Goal: Answer question/provide support: Share knowledge or assist other users

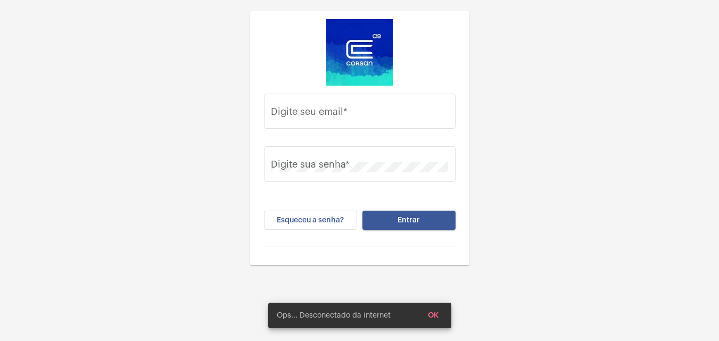
drag, startPoint x: 363, startPoint y: 104, endPoint x: 307, endPoint y: 12, distance: 108.2
click at [363, 104] on div "Digite seu email *" at bounding box center [359, 110] width 177 height 38
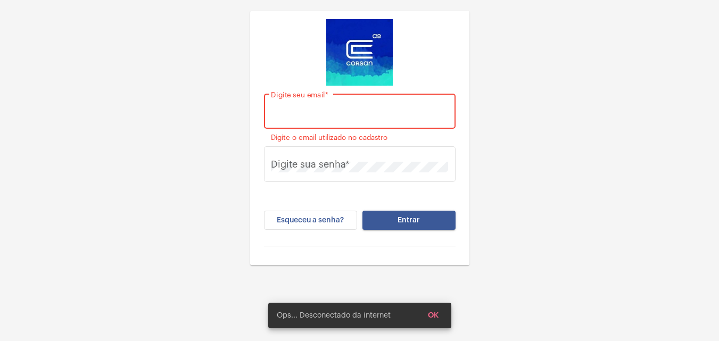
paste input "[PERSON_NAME][EMAIL_ADDRESS][PERSON_NAME][DOMAIN_NAME]"
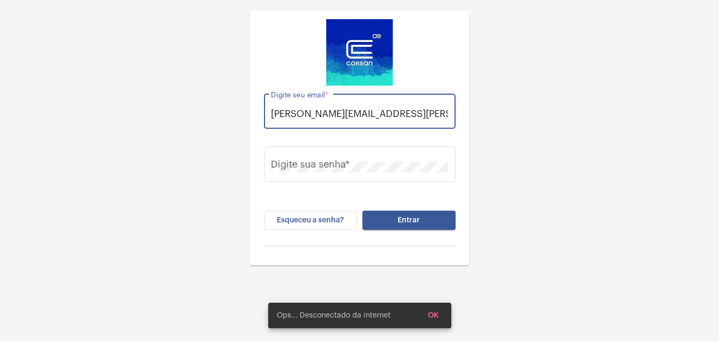
scroll to position [0, 1]
type input "[PERSON_NAME][EMAIL_ADDRESS][PERSON_NAME][DOMAIN_NAME]"
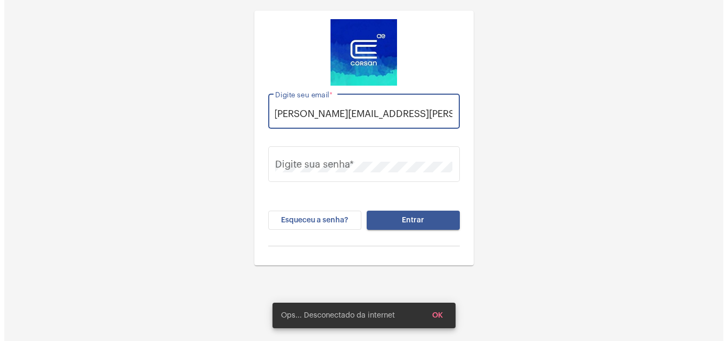
scroll to position [0, 0]
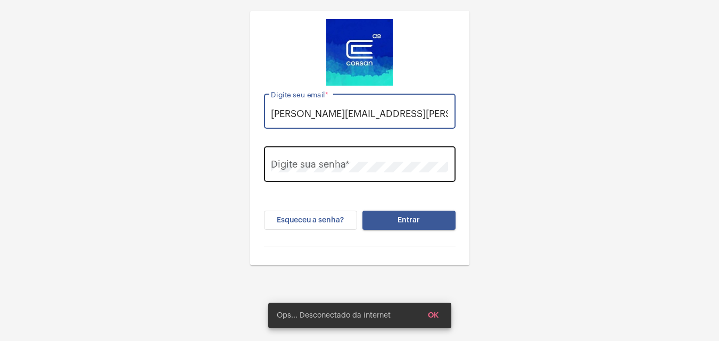
click at [394, 152] on div "Digite sua senha *" at bounding box center [359, 163] width 177 height 38
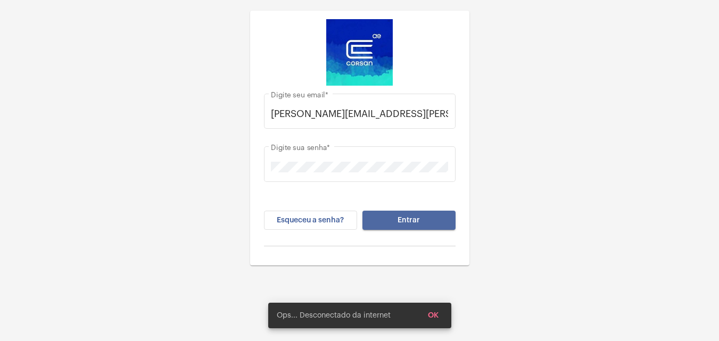
click at [419, 218] on span "Entrar" at bounding box center [409, 220] width 22 height 7
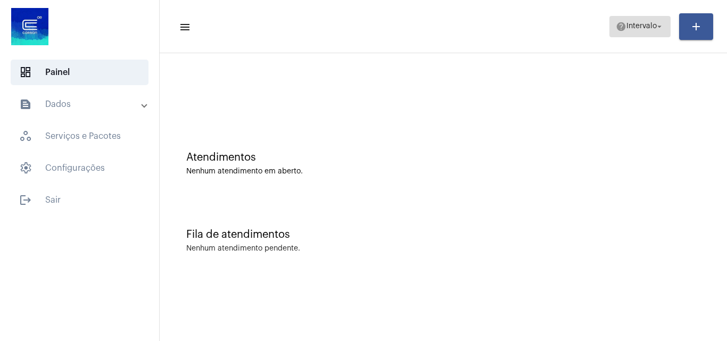
click at [654, 35] on span "help Intervalo arrow_drop_down" at bounding box center [640, 26] width 48 height 19
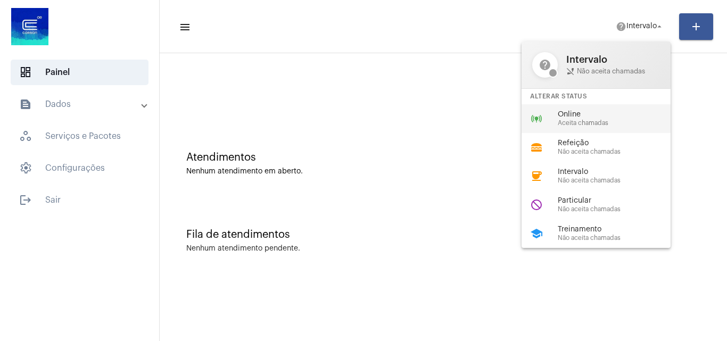
click at [621, 111] on span "Online" at bounding box center [618, 115] width 121 height 8
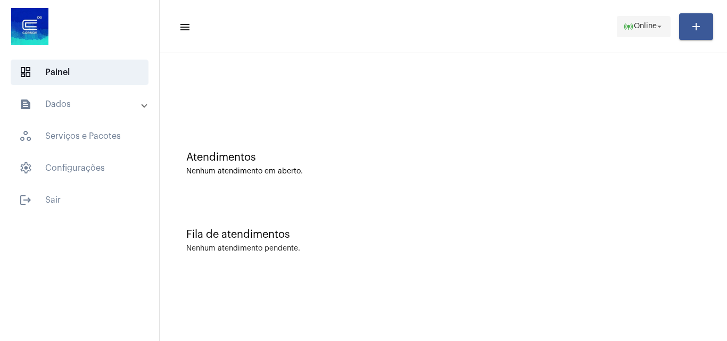
click at [649, 21] on span "online_prediction Online arrow_drop_down" at bounding box center [644, 26] width 41 height 19
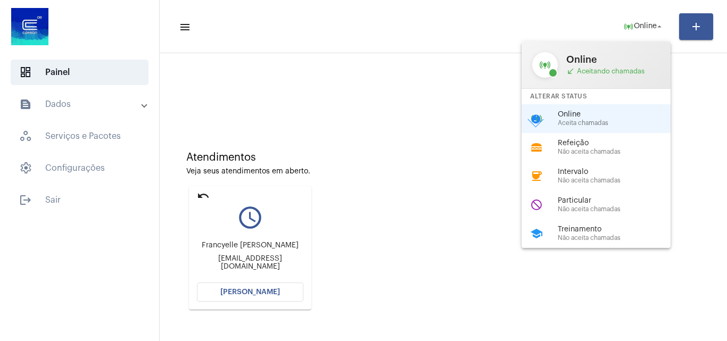
click at [276, 299] on div at bounding box center [363, 170] width 727 height 341
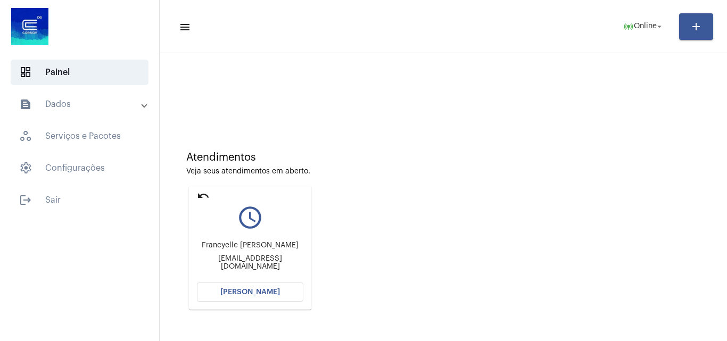
click at [274, 293] on span "[PERSON_NAME]" at bounding box center [250, 292] width 60 height 7
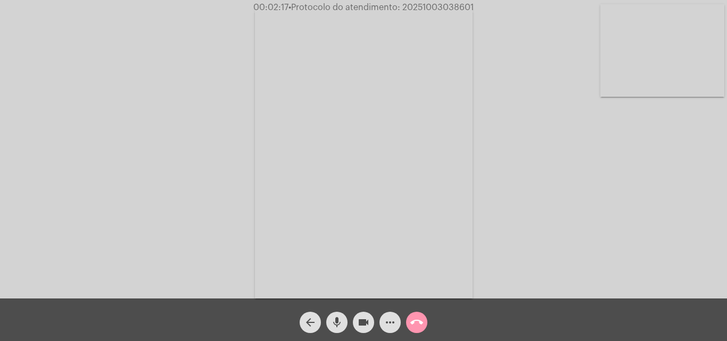
click at [341, 317] on mat-icon "mic" at bounding box center [337, 322] width 13 height 13
click at [347, 317] on div "mic_off" at bounding box center [337, 320] width 27 height 27
click at [370, 326] on button "videocam" at bounding box center [363, 322] width 21 height 21
click at [345, 318] on button "mic" at bounding box center [336, 322] width 21 height 21
click at [338, 322] on mat-icon "mic_off" at bounding box center [337, 322] width 13 height 13
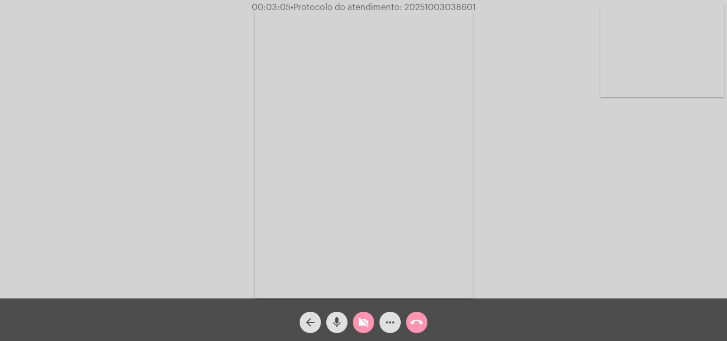
click at [371, 316] on button "videocam_off" at bounding box center [363, 322] width 21 height 21
click at [340, 310] on div "mic" at bounding box center [337, 320] width 27 height 27
click at [356, 323] on button "videocam" at bounding box center [363, 322] width 21 height 21
click at [345, 317] on button "mic_off" at bounding box center [336, 322] width 21 height 21
click at [359, 320] on mat-icon "videocam_off" at bounding box center [363, 322] width 13 height 13
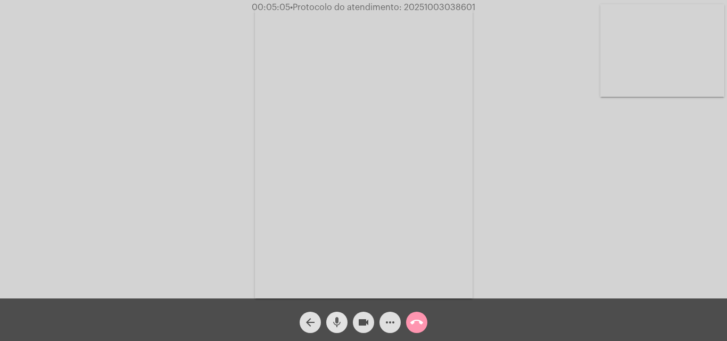
click at [346, 324] on button "mic" at bounding box center [336, 322] width 21 height 21
click at [357, 324] on button "videocam" at bounding box center [363, 322] width 21 height 21
click at [355, 323] on button "videocam_off" at bounding box center [363, 322] width 21 height 21
click at [361, 323] on mat-icon "videocam" at bounding box center [363, 322] width 13 height 13
click at [345, 321] on button "mic_off" at bounding box center [336, 322] width 21 height 21
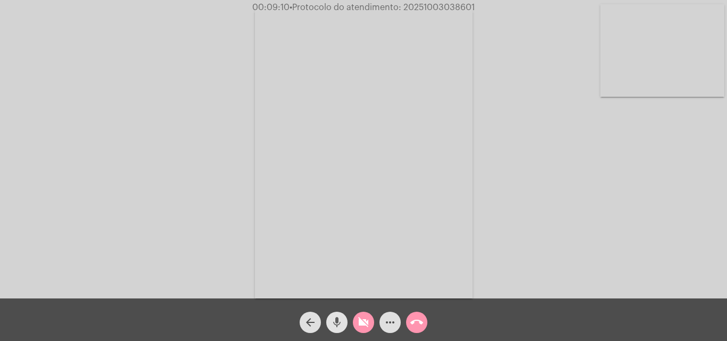
click at [360, 321] on mat-icon "videocam_off" at bounding box center [363, 322] width 13 height 13
click at [397, 324] on button "more_horiz" at bounding box center [390, 322] width 21 height 21
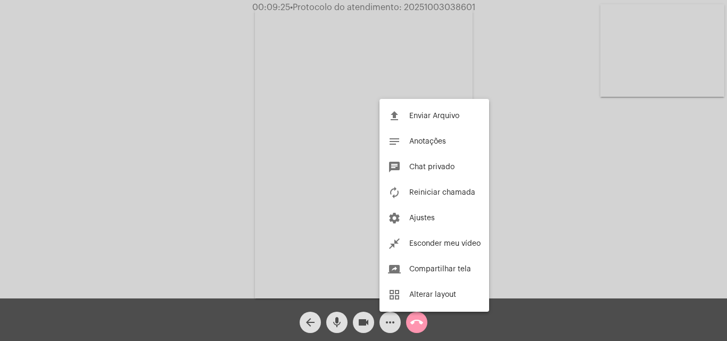
click at [542, 120] on div at bounding box center [363, 170] width 727 height 341
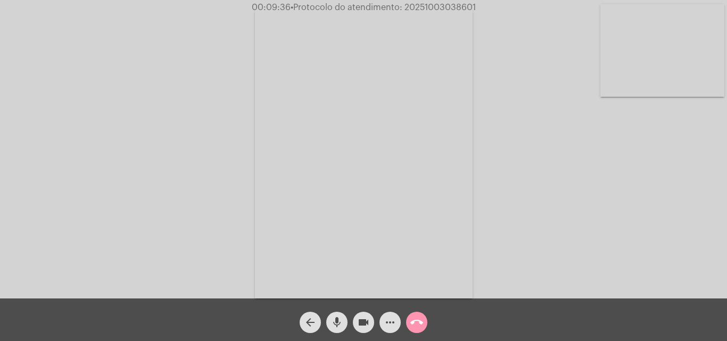
click at [395, 320] on mat-icon "more_horiz" at bounding box center [390, 322] width 13 height 13
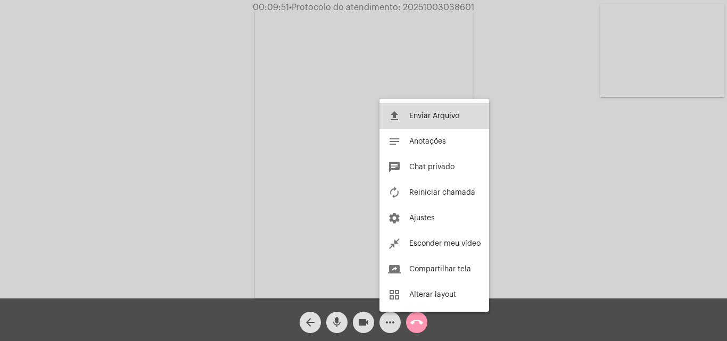
click at [452, 120] on button "file_upload Enviar Arquivo" at bounding box center [435, 116] width 110 height 26
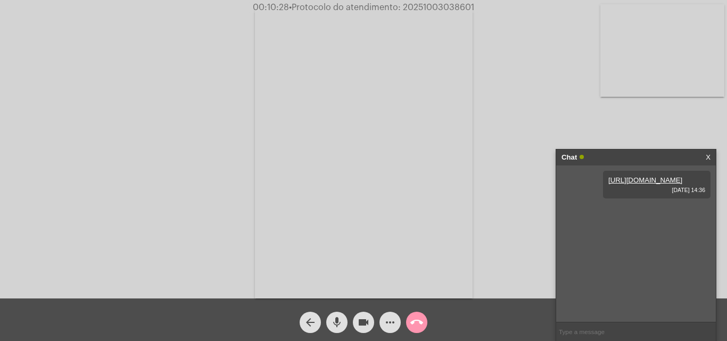
click at [577, 329] on input "text" at bounding box center [636, 332] width 160 height 19
click at [341, 318] on mat-icon "mic" at bounding box center [337, 322] width 13 height 13
click at [368, 326] on mat-icon "videocam" at bounding box center [363, 322] width 13 height 13
click at [371, 321] on button "videocam_off" at bounding box center [363, 322] width 21 height 21
click at [349, 322] on div "mic_off" at bounding box center [337, 320] width 27 height 27
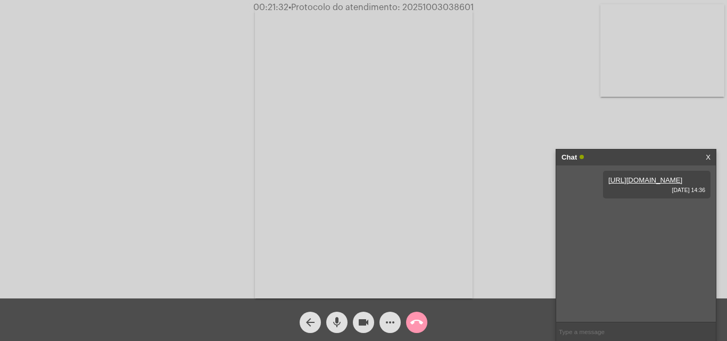
click at [387, 323] on mat-icon "more_horiz" at bounding box center [390, 322] width 13 height 13
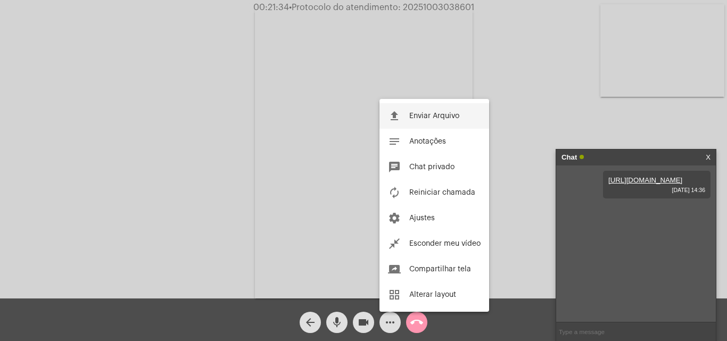
click at [446, 111] on button "file_upload Enviar Arquivo" at bounding box center [435, 116] width 110 height 26
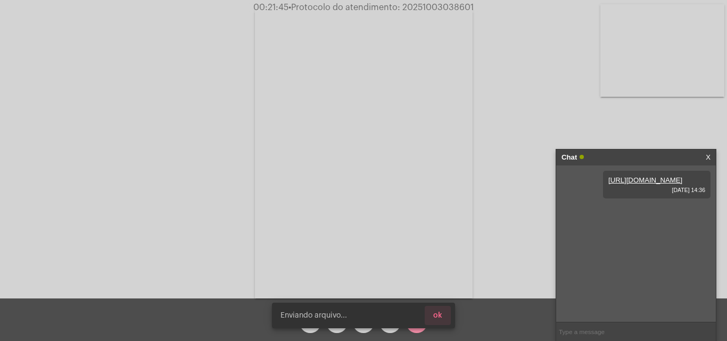
click at [440, 316] on span "ok" at bounding box center [437, 315] width 9 height 7
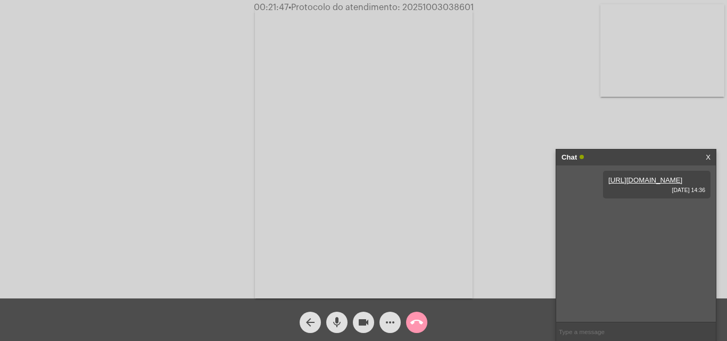
click at [585, 334] on input "text" at bounding box center [636, 332] width 160 height 19
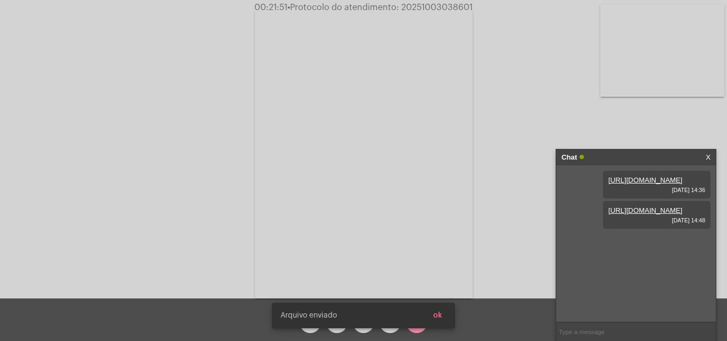
click at [574, 330] on input "text" at bounding box center [636, 332] width 160 height 19
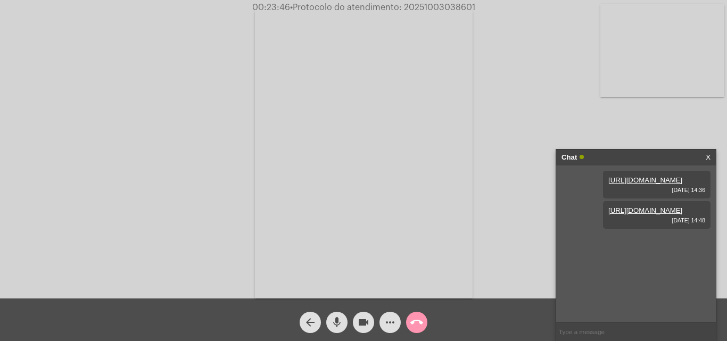
click at [340, 325] on mat-icon "mic" at bounding box center [337, 322] width 13 height 13
click at [356, 323] on button "videocam" at bounding box center [363, 322] width 21 height 21
click at [337, 324] on mat-icon "mic_off" at bounding box center [337, 322] width 13 height 13
click at [358, 322] on mat-icon "videocam_off" at bounding box center [363, 322] width 13 height 13
click at [583, 326] on input "text" at bounding box center [636, 332] width 160 height 19
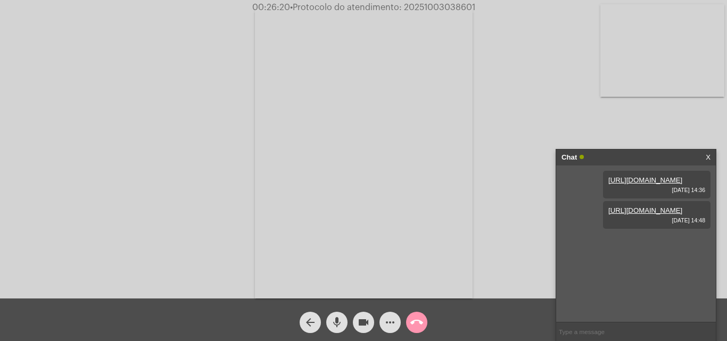
click at [591, 328] on input "text" at bounding box center [636, 332] width 160 height 19
click at [339, 315] on span "mic" at bounding box center [337, 322] width 13 height 21
click at [358, 321] on mat-icon "videocam" at bounding box center [363, 322] width 13 height 13
click at [371, 314] on div "videocam_off" at bounding box center [363, 320] width 27 height 27
click at [332, 319] on mat-icon "mic_off" at bounding box center [337, 322] width 13 height 13
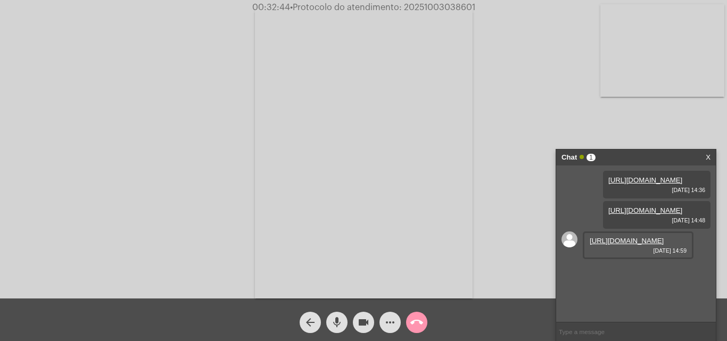
click at [494, 189] on div "Acessando Câmera e Microfone..." at bounding box center [363, 152] width 725 height 299
click at [629, 245] on link "https://neft-transfer-bucket.s3.amazonaws.com/temp-bce7bc3a-55f6-7978-7f82-01da…" at bounding box center [627, 241] width 74 height 8
click at [365, 319] on mat-icon "videocam" at bounding box center [363, 322] width 13 height 13
click at [345, 321] on button "mic" at bounding box center [336, 322] width 21 height 21
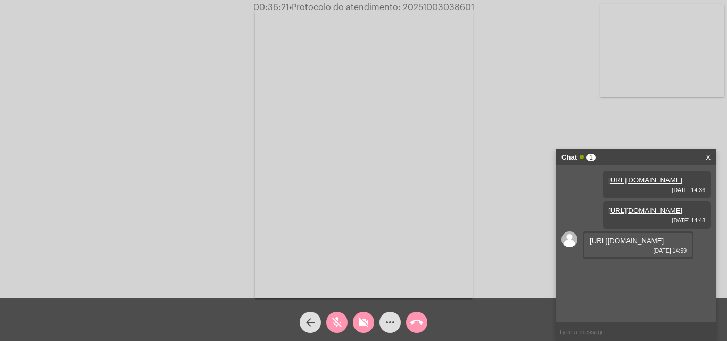
click at [370, 314] on span "videocam_off" at bounding box center [363, 322] width 13 height 21
click at [350, 318] on div "mic_off" at bounding box center [337, 320] width 27 height 27
click at [513, 67] on div "Acessando Câmera e Microfone..." at bounding box center [363, 152] width 725 height 299
click at [628, 331] on input "text" at bounding box center [636, 332] width 160 height 19
click at [336, 330] on span "mic" at bounding box center [337, 322] width 13 height 21
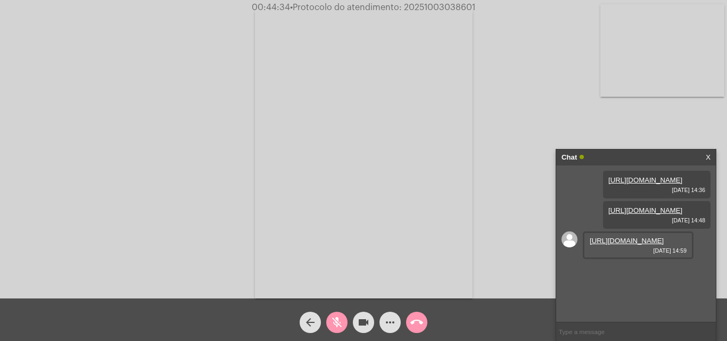
click at [362, 326] on mat-icon "videocam" at bounding box center [363, 322] width 13 height 13
click at [340, 324] on mat-icon "mic_off" at bounding box center [337, 322] width 13 height 13
click at [370, 323] on mat-icon "videocam_off" at bounding box center [363, 322] width 13 height 13
click at [337, 330] on span "mic" at bounding box center [337, 322] width 13 height 21
click at [358, 325] on mat-icon "videocam" at bounding box center [363, 322] width 13 height 13
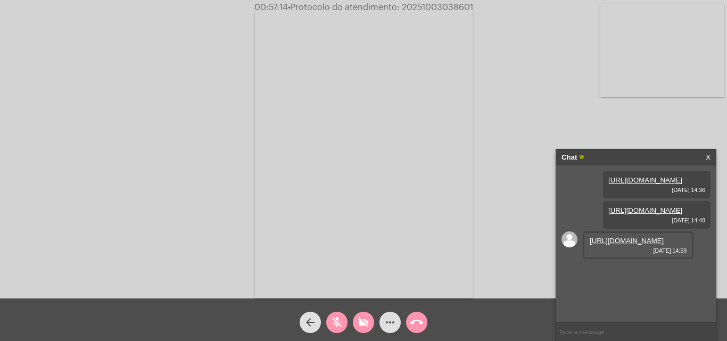
click at [332, 323] on mat-icon "mic_off" at bounding box center [337, 322] width 13 height 13
click at [359, 323] on mat-icon "videocam_off" at bounding box center [363, 322] width 13 height 13
click at [563, 331] on input "text" at bounding box center [636, 332] width 160 height 19
click at [365, 328] on mat-icon "videocam" at bounding box center [363, 322] width 13 height 13
click at [339, 327] on mat-icon "mic" at bounding box center [337, 322] width 13 height 13
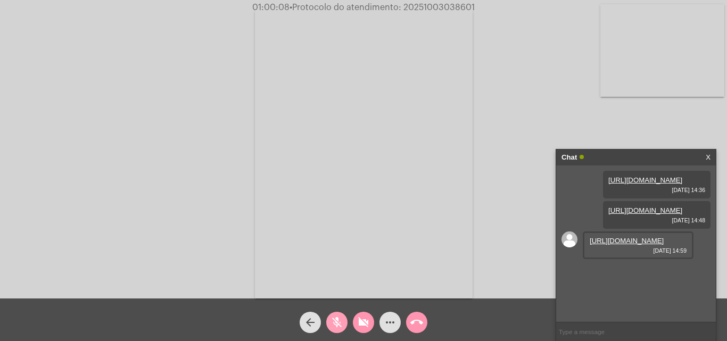
click at [342, 333] on span "mic_off" at bounding box center [337, 322] width 13 height 21
click at [356, 330] on button "videocam_off" at bounding box center [363, 322] width 21 height 21
click at [411, 319] on mat-icon "call_end" at bounding box center [417, 322] width 13 height 13
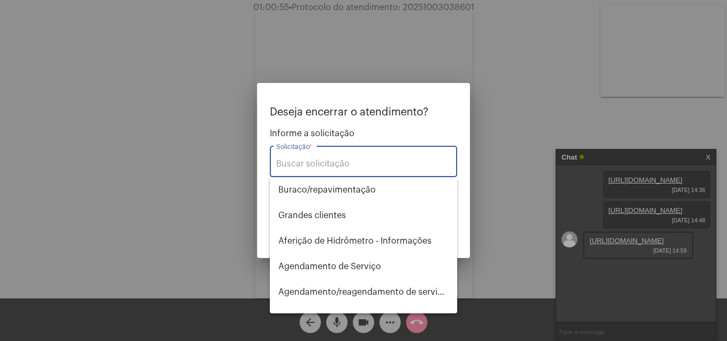
click at [366, 162] on input "Solicitação *" at bounding box center [363, 164] width 175 height 10
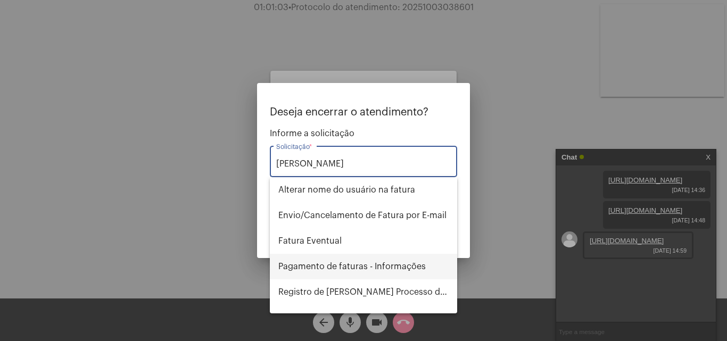
click at [371, 267] on span "Pagamento de faturas - Informações" at bounding box center [364, 267] width 170 height 26
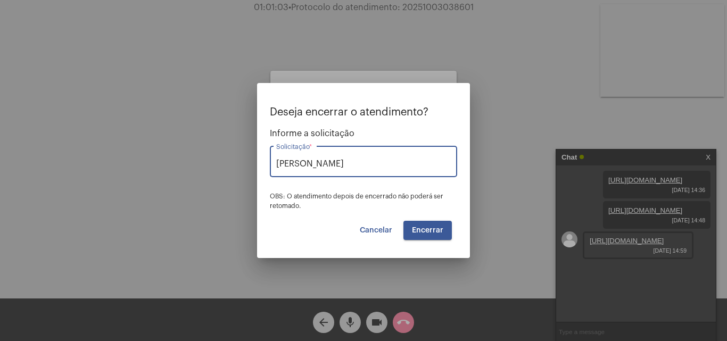
type input "Pagamento de faturas - Informações"
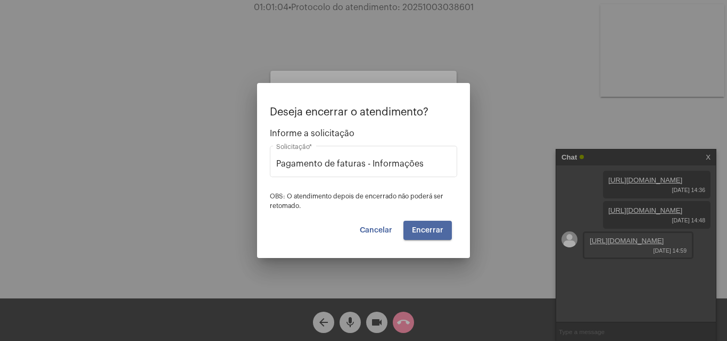
click at [447, 228] on button "Encerrar" at bounding box center [428, 230] width 48 height 19
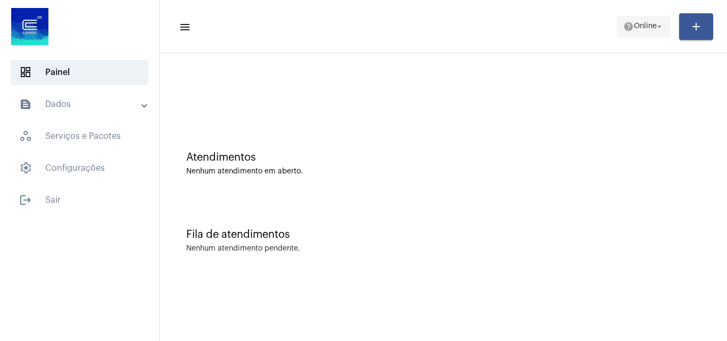
click at [641, 20] on span "help Online arrow_drop_down" at bounding box center [644, 26] width 41 height 19
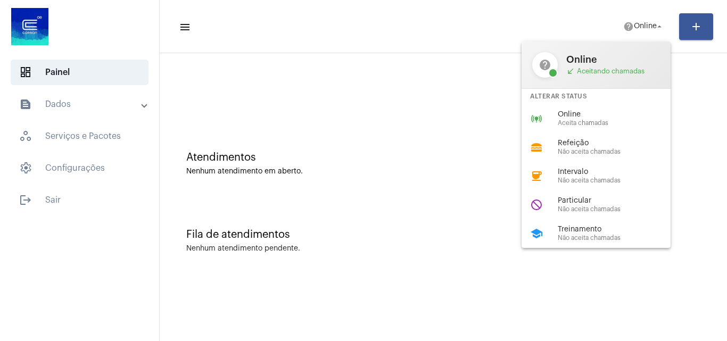
click at [719, 337] on div at bounding box center [363, 170] width 727 height 341
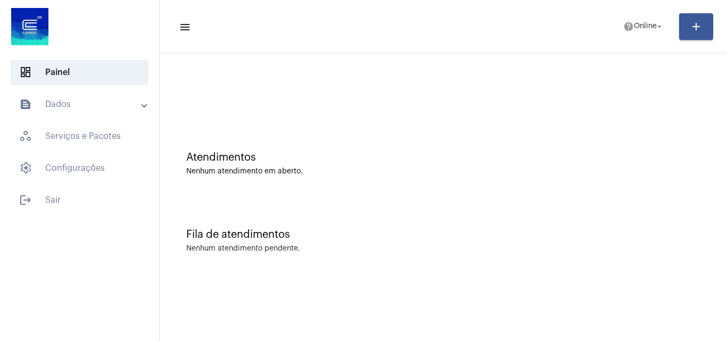
click at [640, 14] on mat-toolbar-row "menu help Online arrow_drop_down add" at bounding box center [444, 27] width 568 height 34
click at [634, 23] on span "Online" at bounding box center [645, 26] width 23 height 7
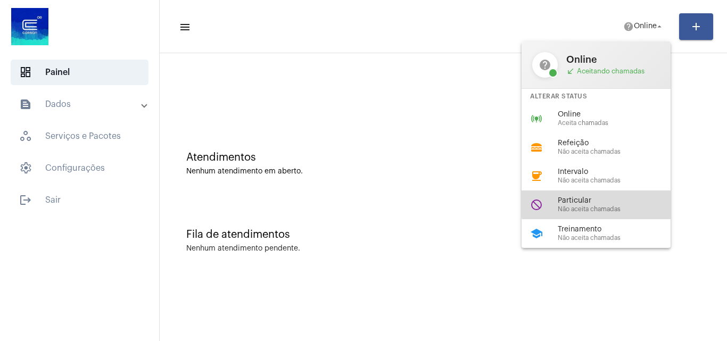
click at [613, 204] on span "Particular" at bounding box center [618, 201] width 121 height 8
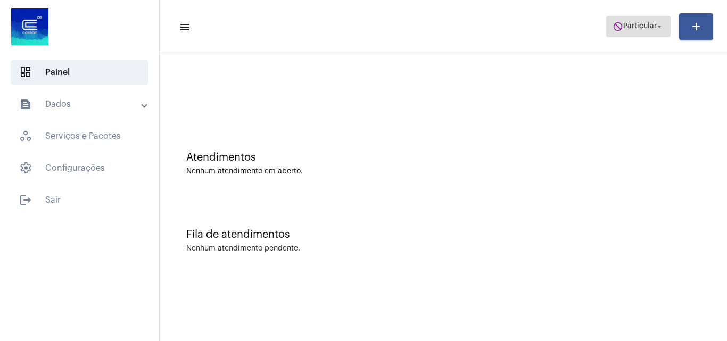
click at [650, 29] on span "Particular" at bounding box center [641, 26] width 34 height 7
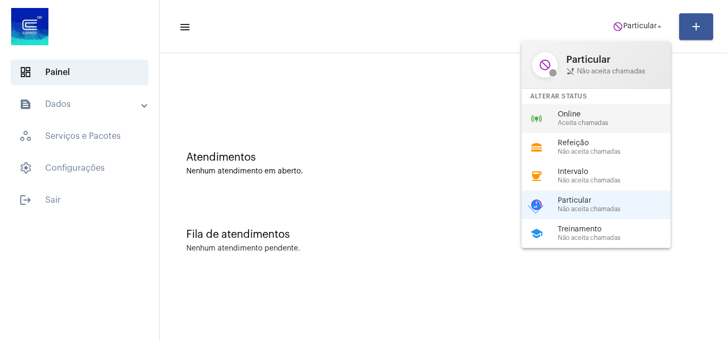
click at [606, 107] on div "online_prediction Online Aceita chamadas" at bounding box center [605, 118] width 166 height 29
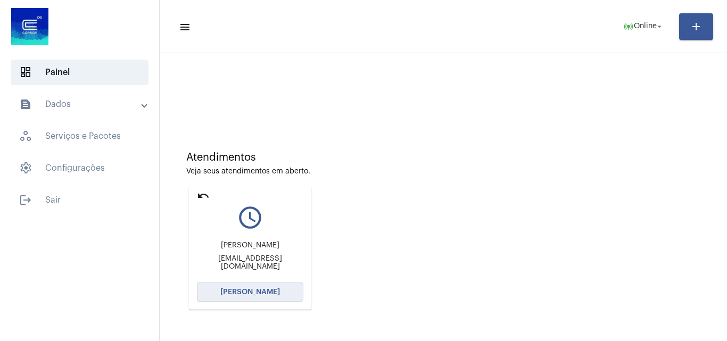
click at [269, 293] on span "[PERSON_NAME]" at bounding box center [250, 292] width 60 height 7
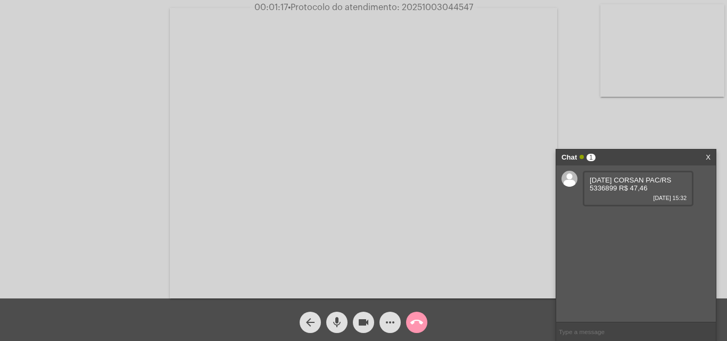
drag, startPoint x: 618, startPoint y: 189, endPoint x: 592, endPoint y: 192, distance: 26.2
click at [592, 192] on span "08/09/2025 CORSAN PAC/RS 5336899 R$ 47,46" at bounding box center [630, 184] width 81 height 16
click at [638, 329] on input "text" at bounding box center [636, 332] width 160 height 19
click at [360, 327] on mat-icon "videocam" at bounding box center [363, 322] width 13 height 13
click at [345, 325] on button "mic" at bounding box center [336, 322] width 21 height 21
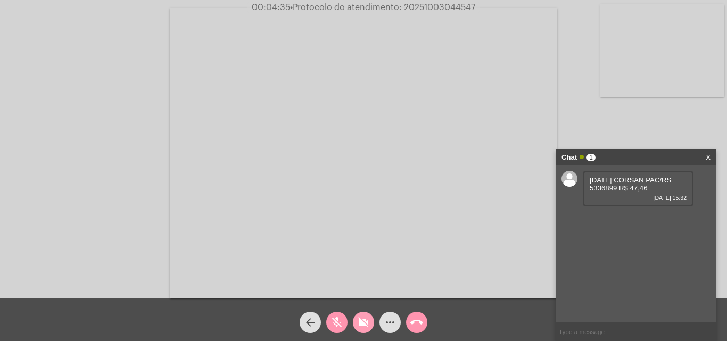
click at [364, 330] on span "videocam_off" at bounding box center [363, 322] width 13 height 21
click at [343, 328] on button "mic_off" at bounding box center [336, 322] width 21 height 21
click at [363, 316] on span "videocam" at bounding box center [363, 322] width 13 height 21
click at [341, 316] on span "mic" at bounding box center [337, 322] width 13 height 21
click at [343, 318] on button "mic_off" at bounding box center [336, 322] width 21 height 21
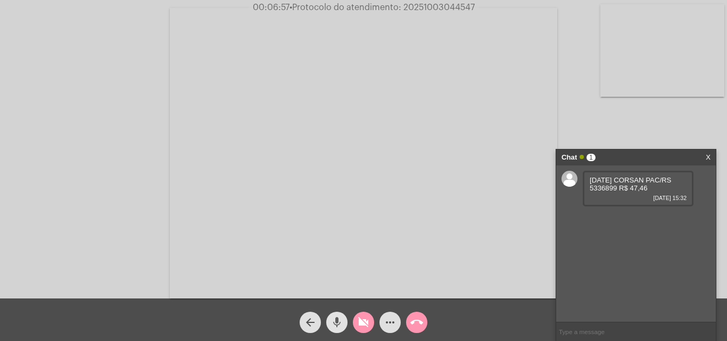
click at [358, 320] on mat-icon "videocam_off" at bounding box center [363, 322] width 13 height 13
click at [398, 323] on button "more_horiz" at bounding box center [390, 322] width 21 height 21
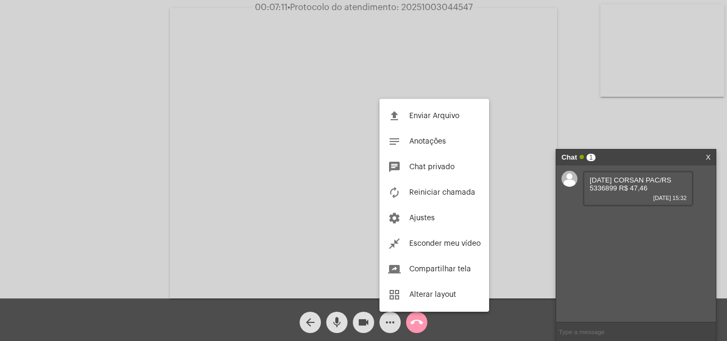
click at [584, 119] on div at bounding box center [363, 170] width 727 height 341
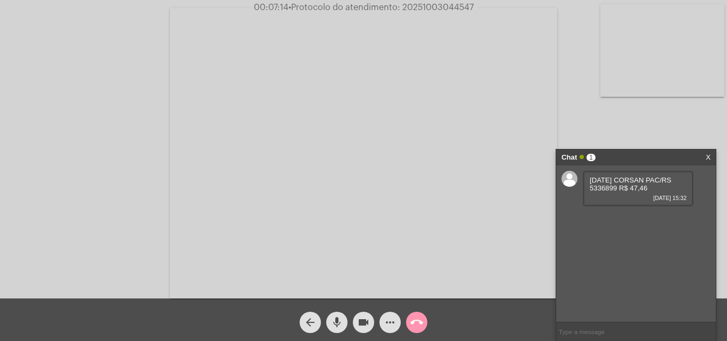
click at [597, 332] on input "text" at bounding box center [636, 332] width 160 height 19
click at [384, 317] on mat-icon "more_horiz" at bounding box center [390, 322] width 13 height 13
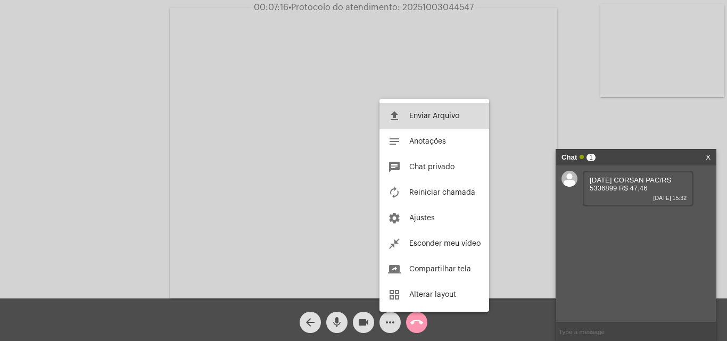
click at [458, 115] on span "Enviar Arquivo" at bounding box center [435, 115] width 50 height 7
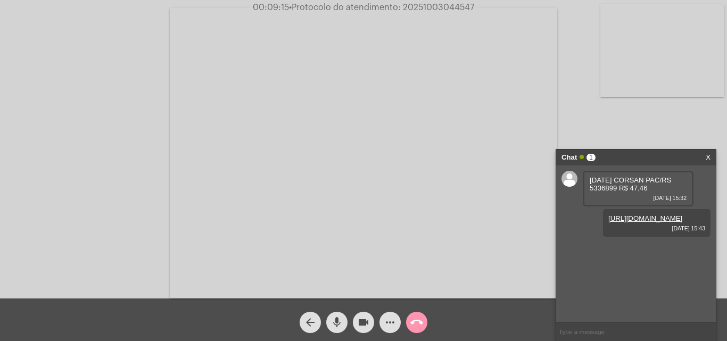
click at [391, 323] on mat-icon "more_horiz" at bounding box center [390, 322] width 13 height 13
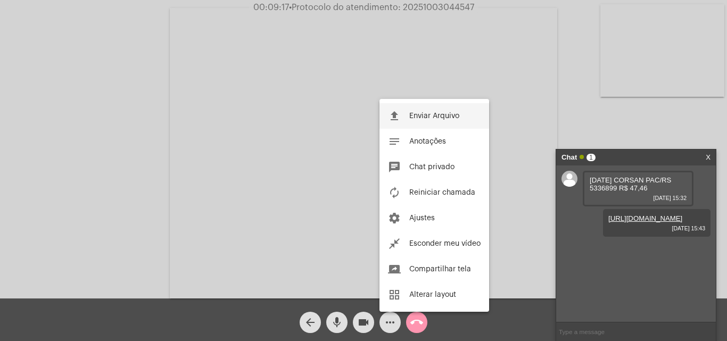
click at [441, 120] on button "file_upload Enviar Arquivo" at bounding box center [435, 116] width 110 height 26
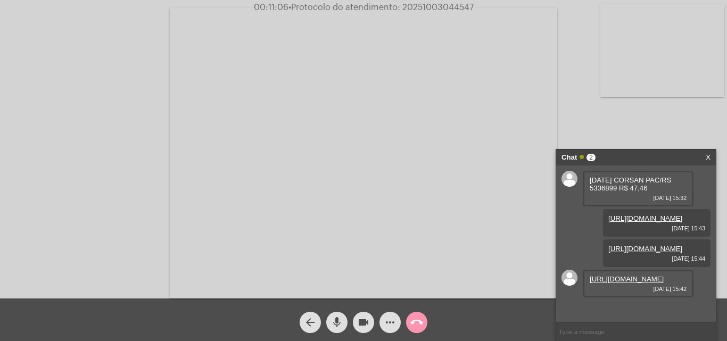
scroll to position [47, 0]
click at [634, 283] on link "https://neft-transfer-bucket.s3.amazonaws.com/temp-1a3510d8-17ad-f2f1-8f92-d2b6…" at bounding box center [627, 279] width 74 height 8
click at [332, 316] on mat-icon "mic" at bounding box center [337, 322] width 13 height 13
click at [366, 320] on mat-icon "videocam" at bounding box center [363, 322] width 13 height 13
click at [340, 325] on mat-icon "mic_off" at bounding box center [337, 322] width 13 height 13
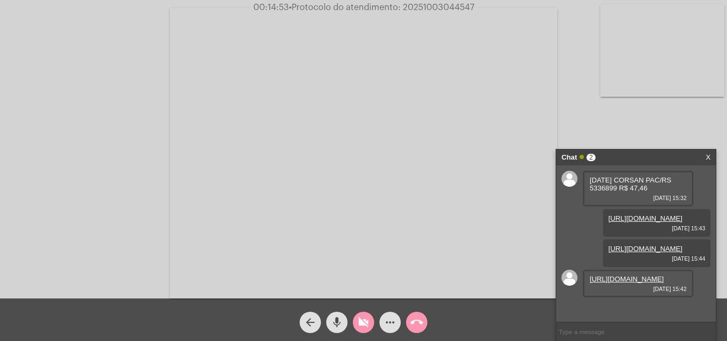
click at [355, 322] on button "videocam_off" at bounding box center [363, 322] width 21 height 21
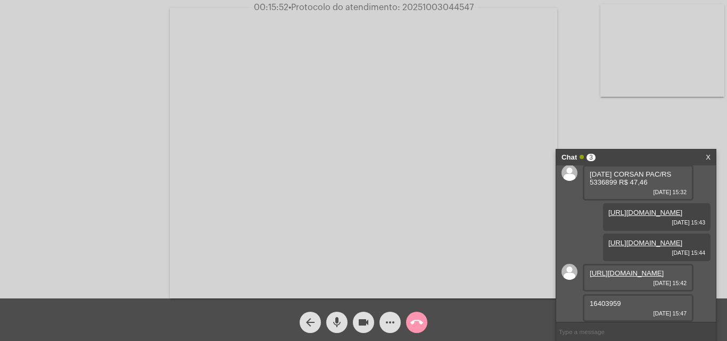
drag, startPoint x: 628, startPoint y: 305, endPoint x: 592, endPoint y: 304, distance: 36.2
click at [592, 304] on div "16403959 03/10/2025 15:47" at bounding box center [638, 308] width 111 height 28
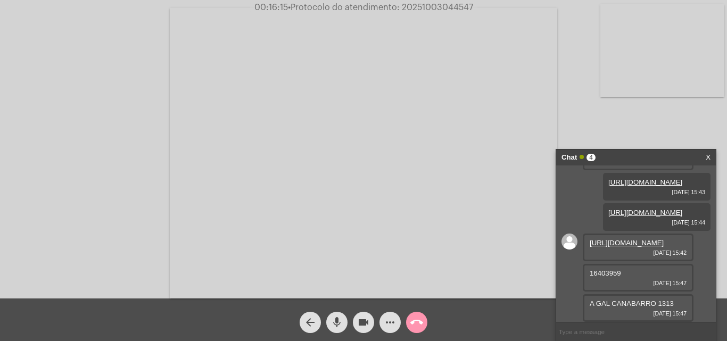
scroll to position [108, 0]
drag, startPoint x: 600, startPoint y: 302, endPoint x: 611, endPoint y: 302, distance: 11.2
click at [611, 302] on span "A GAL CANABARRO 1313" at bounding box center [632, 304] width 84 height 8
drag, startPoint x: 596, startPoint y: 303, endPoint x: 655, endPoint y: 305, distance: 58.6
click at [655, 305] on span "A GAL CANABARRO 1313" at bounding box center [632, 304] width 84 height 8
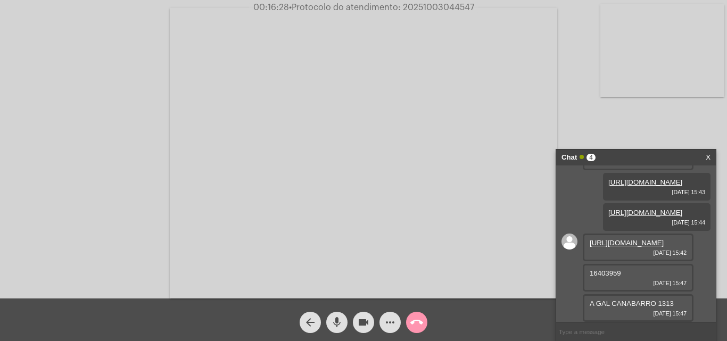
copy span "AL"
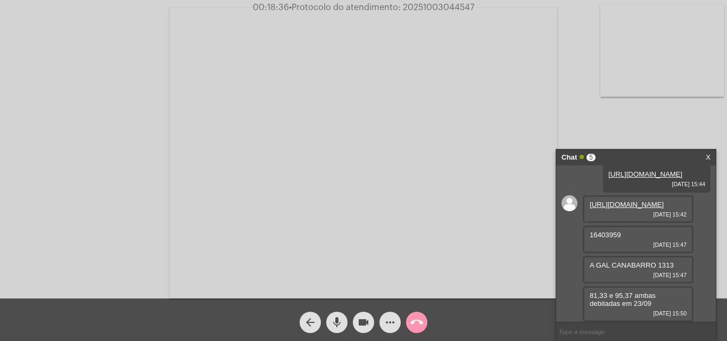
scroll to position [146, 0]
click at [392, 328] on mat-icon "more_horiz" at bounding box center [390, 322] width 13 height 13
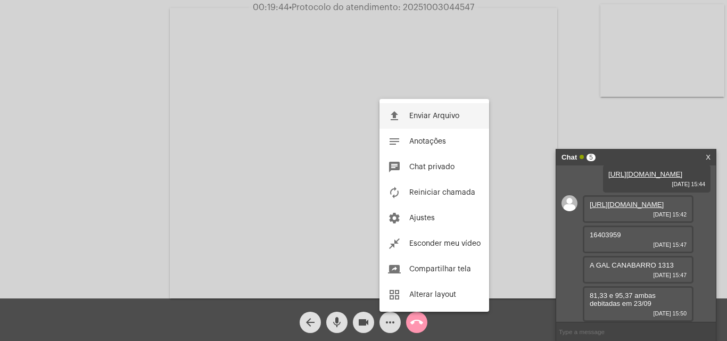
click at [444, 114] on span "Enviar Arquivo" at bounding box center [435, 115] width 50 height 7
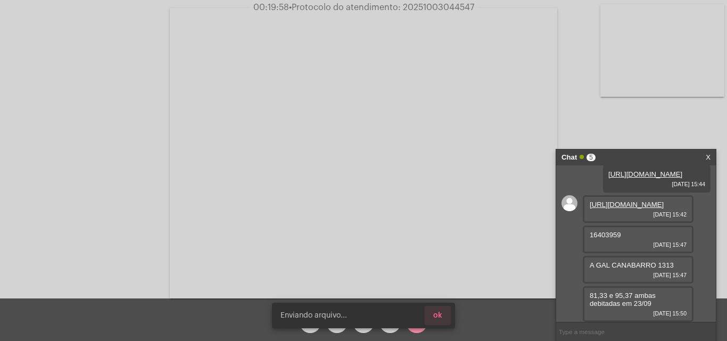
click at [439, 316] on span "ok" at bounding box center [437, 315] width 9 height 7
click at [388, 318] on mat-icon "more_horiz" at bounding box center [390, 322] width 13 height 13
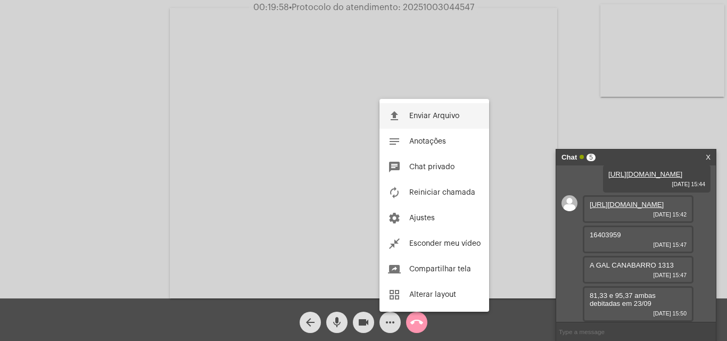
click at [405, 119] on button "file_upload Enviar Arquivo" at bounding box center [435, 116] width 110 height 26
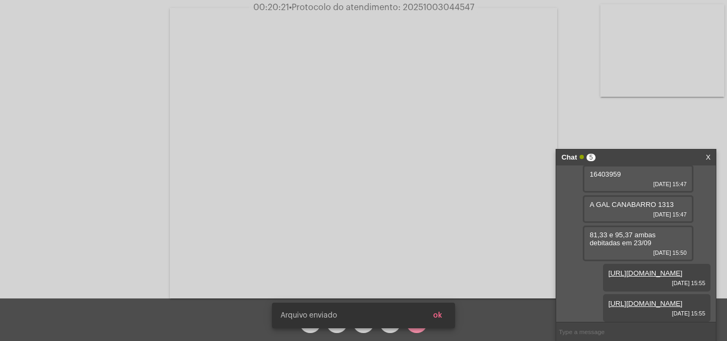
scroll to position [255, 0]
click at [669, 269] on link "https://neft-transfer-bucket.s3.amazonaws.com/temp-bc7899f3-181d-3d58-fb3e-44d9…" at bounding box center [646, 273] width 74 height 8
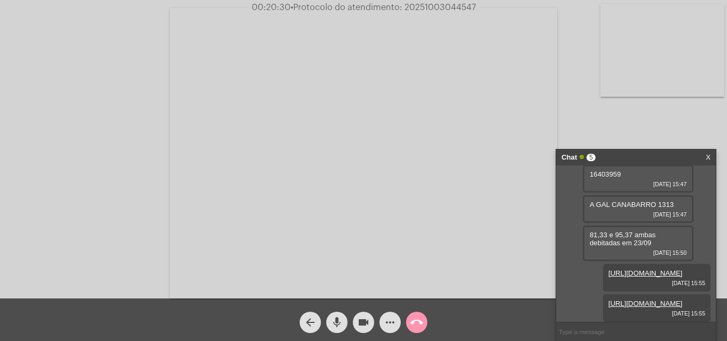
click at [635, 300] on link "https://neft-transfer-bucket.s3.amazonaws.com/temp-a0fac4ed-4f54-9ed3-f054-d9a9…" at bounding box center [646, 304] width 74 height 8
click at [592, 329] on input "text" at bounding box center [636, 332] width 160 height 19
click at [416, 326] on mat-icon "call_end" at bounding box center [417, 322] width 13 height 13
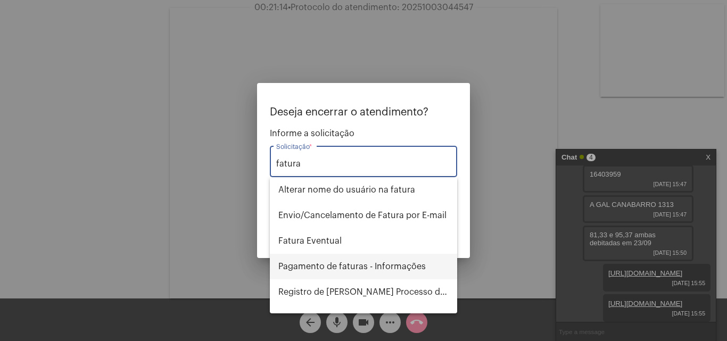
click at [351, 264] on span "Pagamento de faturas - Informações" at bounding box center [364, 267] width 170 height 26
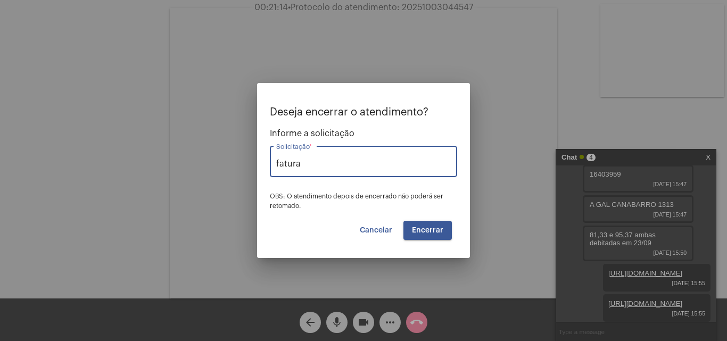
type input "Pagamento de faturas - Informações"
click at [437, 233] on span "Encerrar" at bounding box center [427, 230] width 31 height 7
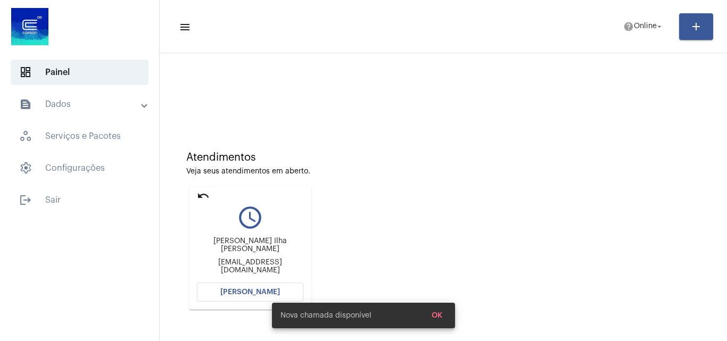
click at [268, 292] on div "Nova chamada disponível OK" at bounding box center [363, 315] width 209 height 51
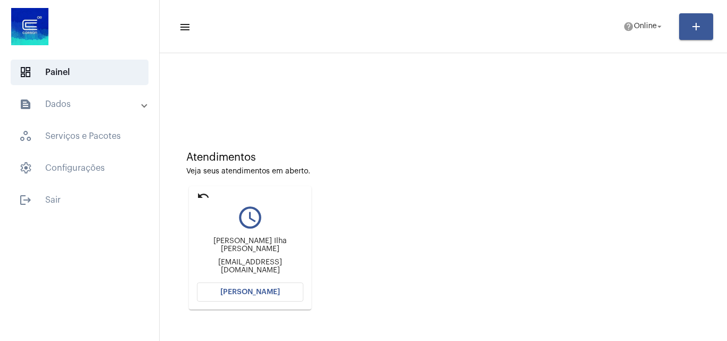
click at [274, 295] on span "[PERSON_NAME]" at bounding box center [250, 292] width 60 height 7
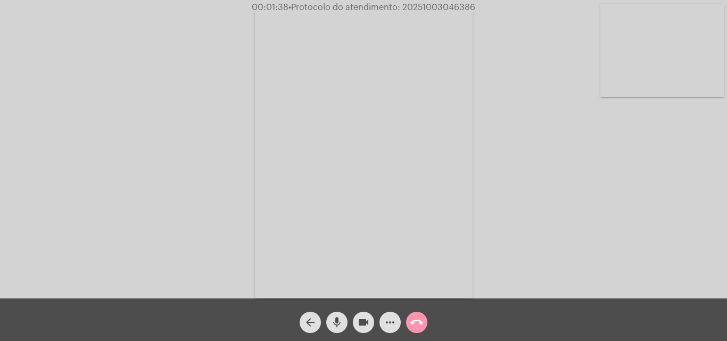
click at [381, 322] on button "more_horiz" at bounding box center [390, 322] width 21 height 21
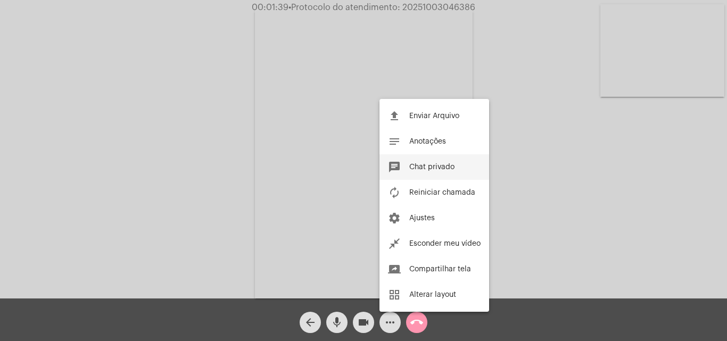
click at [468, 174] on button "chat Chat privado" at bounding box center [435, 167] width 110 height 26
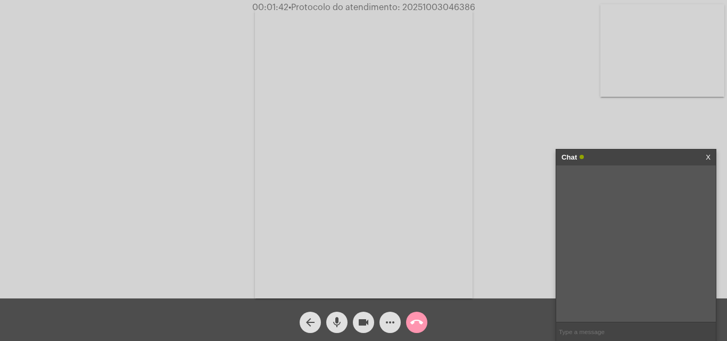
click at [676, 329] on input "text" at bounding box center [636, 332] width 160 height 19
type input "i"
type input "Oi!"
click at [396, 318] on mat-icon "more_horiz" at bounding box center [390, 322] width 13 height 13
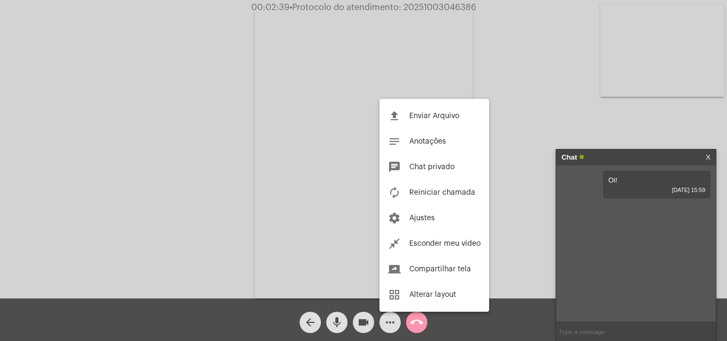
click at [507, 163] on div at bounding box center [363, 170] width 727 height 341
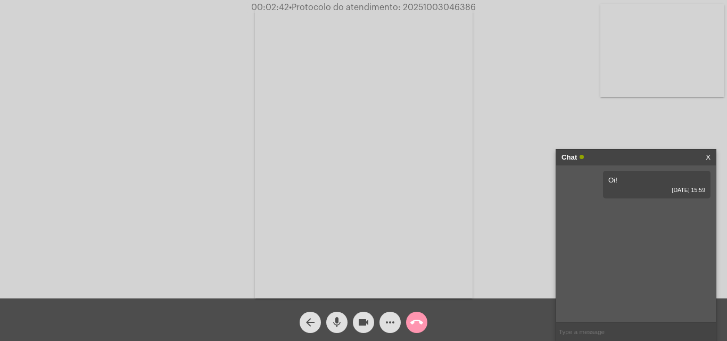
click at [389, 323] on mat-icon "more_horiz" at bounding box center [390, 322] width 13 height 13
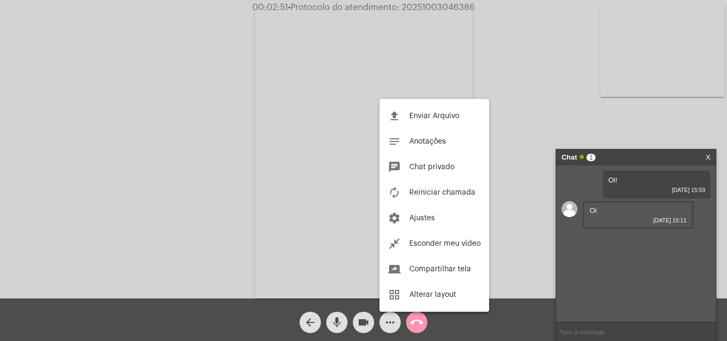
click at [599, 330] on div at bounding box center [363, 170] width 727 height 341
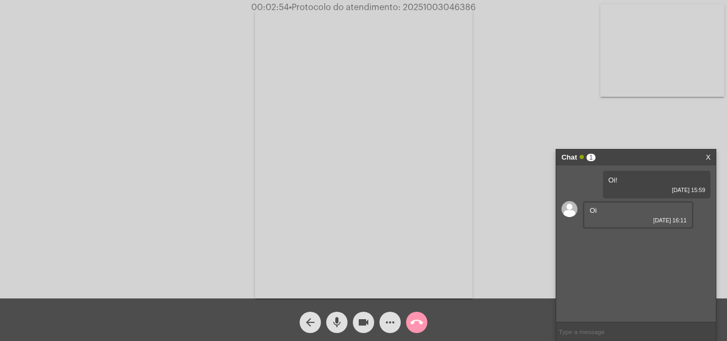
click at [666, 325] on input "text" at bounding box center [636, 332] width 160 height 19
click at [397, 327] on button "more_horiz" at bounding box center [390, 322] width 21 height 21
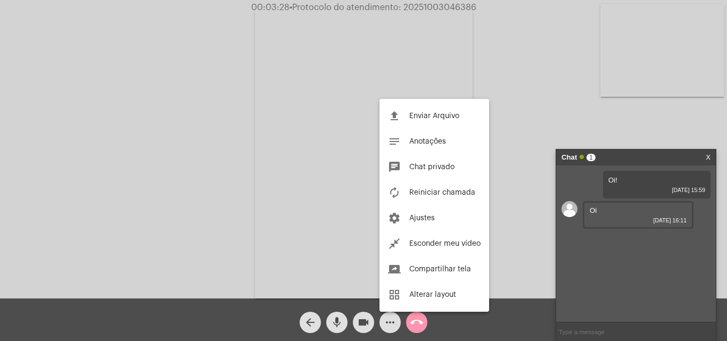
click at [531, 227] on div at bounding box center [363, 170] width 727 height 341
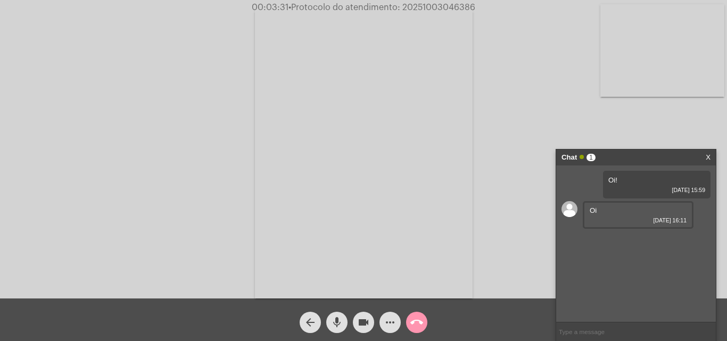
click at [601, 334] on input "text" at bounding box center [636, 332] width 160 height 19
drag, startPoint x: 394, startPoint y: 312, endPoint x: 394, endPoint y: 318, distance: 5.9
click at [394, 318] on span "more_horiz" at bounding box center [390, 322] width 13 height 21
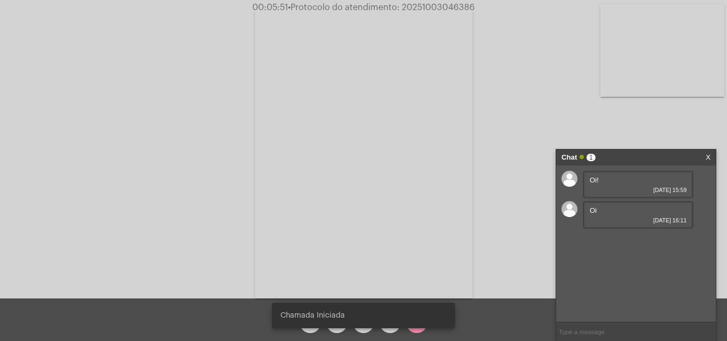
click at [584, 324] on input "text" at bounding box center [636, 332] width 160 height 19
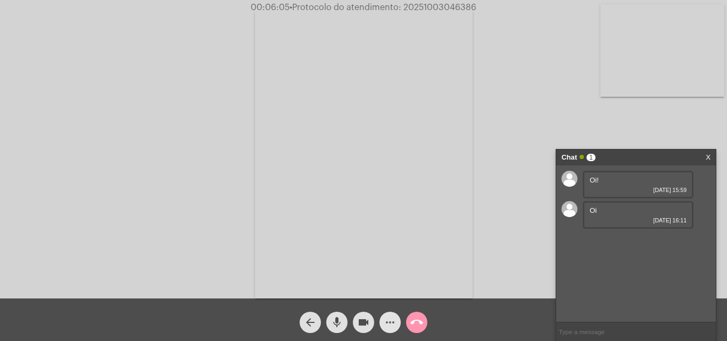
click at [389, 322] on mat-icon "more_horiz" at bounding box center [390, 322] width 13 height 13
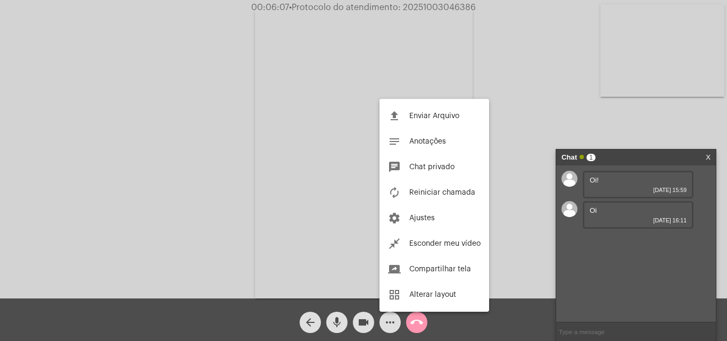
click at [532, 270] on div at bounding box center [363, 170] width 727 height 341
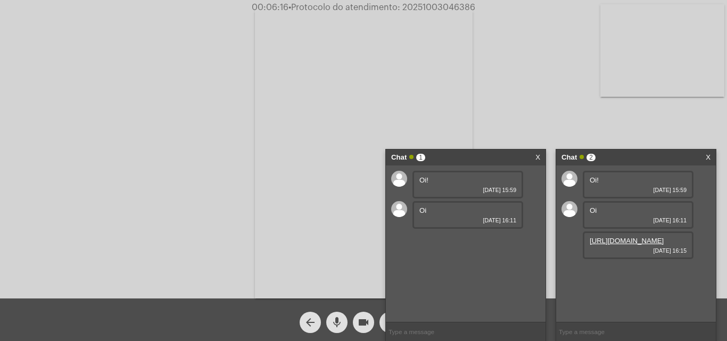
click at [544, 161] on div "Chat 1 X" at bounding box center [466, 158] width 160 height 16
click at [539, 154] on link "X" at bounding box center [538, 158] width 5 height 16
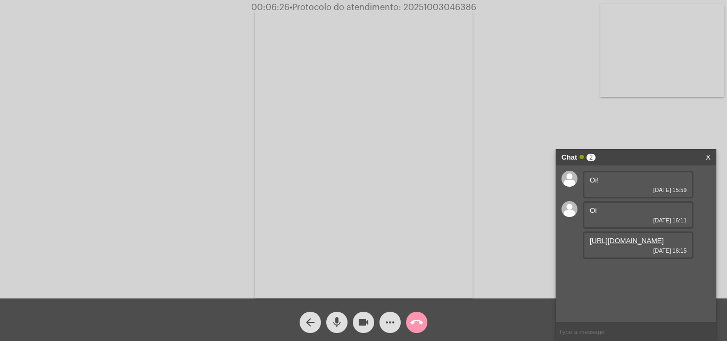
click at [606, 245] on link "[URL][DOMAIN_NAME]" at bounding box center [627, 241] width 74 height 8
click at [361, 317] on mat-icon "videocam" at bounding box center [363, 322] width 13 height 13
click at [342, 321] on mat-icon "mic" at bounding box center [337, 322] width 13 height 13
click at [348, 323] on div "mic_off" at bounding box center [337, 320] width 27 height 27
click at [355, 324] on button "videocam_off" at bounding box center [363, 322] width 21 height 21
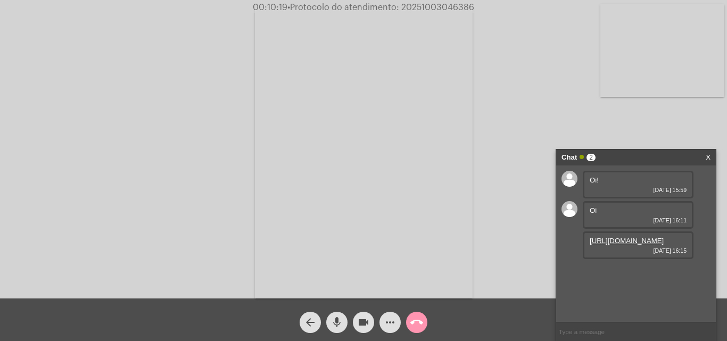
drag, startPoint x: 362, startPoint y: 317, endPoint x: 344, endPoint y: 317, distance: 17.6
click at [362, 317] on mat-icon "videocam" at bounding box center [363, 322] width 13 height 13
click at [344, 317] on button "mic" at bounding box center [336, 322] width 21 height 21
click at [342, 313] on span "mic_off" at bounding box center [337, 322] width 13 height 21
click at [361, 316] on span "videocam_off" at bounding box center [363, 322] width 13 height 21
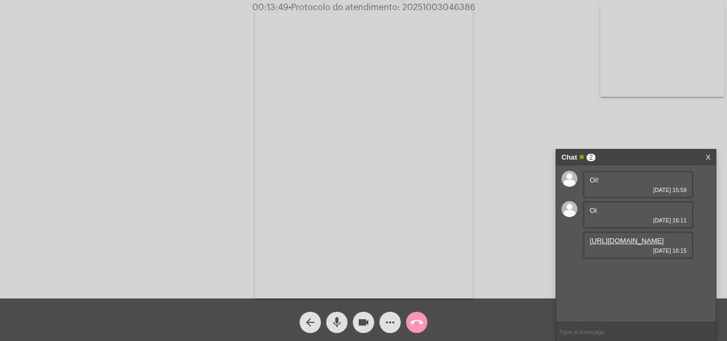
click at [358, 322] on mat-icon "videocam" at bounding box center [363, 322] width 13 height 13
click at [325, 319] on div "mic" at bounding box center [337, 320] width 27 height 27
click at [339, 317] on mat-icon "mic_off" at bounding box center [337, 322] width 13 height 13
click at [356, 323] on button "videocam_off" at bounding box center [363, 322] width 21 height 21
click at [347, 323] on button "mic" at bounding box center [336, 322] width 21 height 21
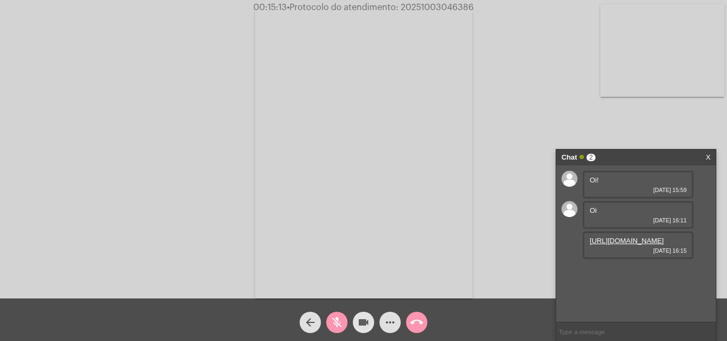
click at [356, 323] on button "videocam" at bounding box center [363, 322] width 21 height 21
click at [349, 312] on div "mic_off" at bounding box center [337, 320] width 27 height 27
click at [366, 320] on mat-icon "videocam_off" at bounding box center [363, 322] width 13 height 13
click at [336, 317] on mat-icon "mic" at bounding box center [337, 322] width 13 height 13
click at [365, 318] on mat-icon "videocam" at bounding box center [363, 322] width 13 height 13
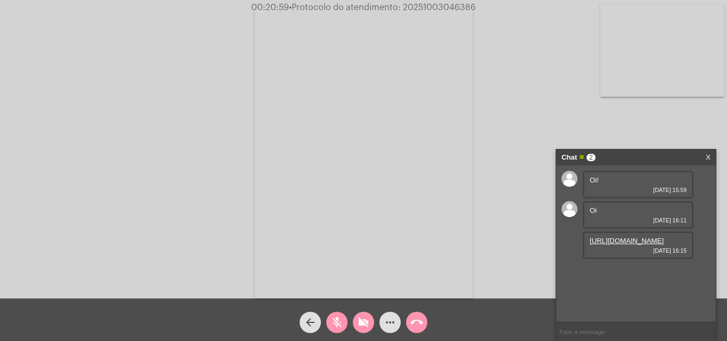
click at [333, 317] on mat-icon "mic_off" at bounding box center [337, 322] width 13 height 13
click at [361, 322] on mat-icon "videocam_off" at bounding box center [363, 322] width 13 height 13
click at [339, 317] on mat-icon "mic" at bounding box center [337, 322] width 13 height 13
click at [361, 322] on mat-icon "videocam" at bounding box center [363, 322] width 13 height 13
click at [341, 317] on mat-icon "mic_off" at bounding box center [337, 322] width 13 height 13
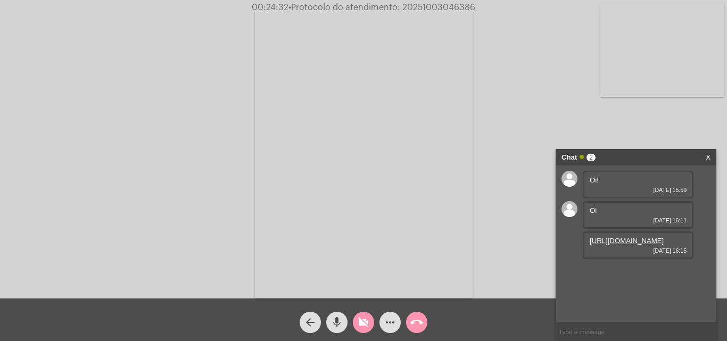
click at [364, 321] on mat-icon "videocam_off" at bounding box center [363, 322] width 13 height 13
click at [387, 329] on mat-icon "more_horiz" at bounding box center [390, 322] width 13 height 13
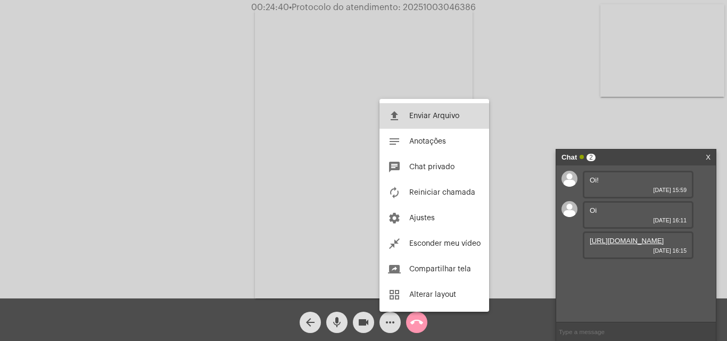
click at [425, 122] on button "file_upload Enviar Arquivo" at bounding box center [435, 116] width 110 height 26
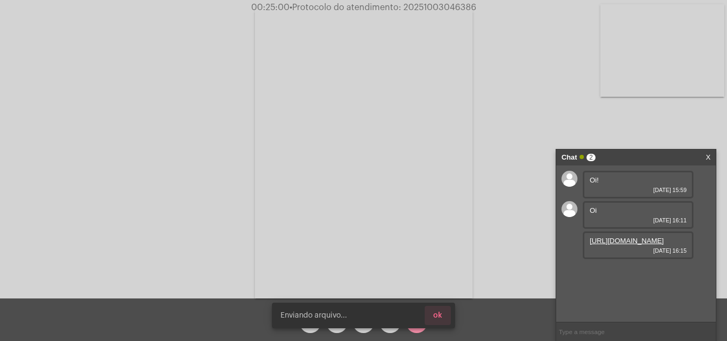
click at [443, 313] on button "ok" at bounding box center [438, 315] width 26 height 19
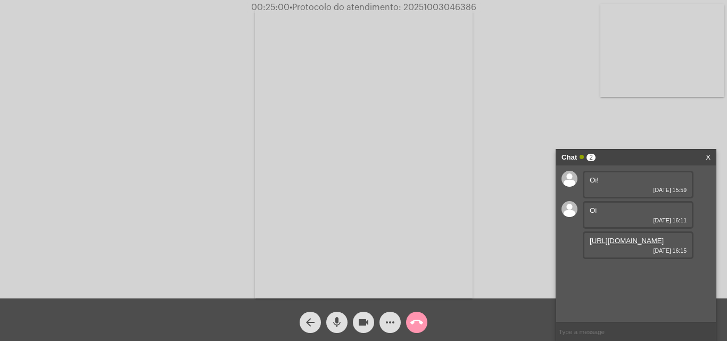
click at [616, 334] on input "text" at bounding box center [636, 332] width 160 height 19
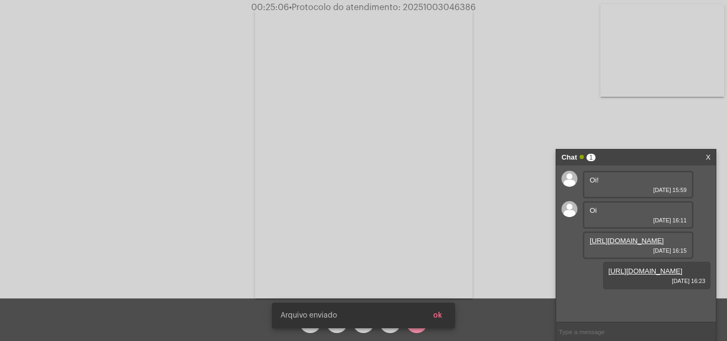
click at [439, 310] on button "ok" at bounding box center [438, 315] width 26 height 19
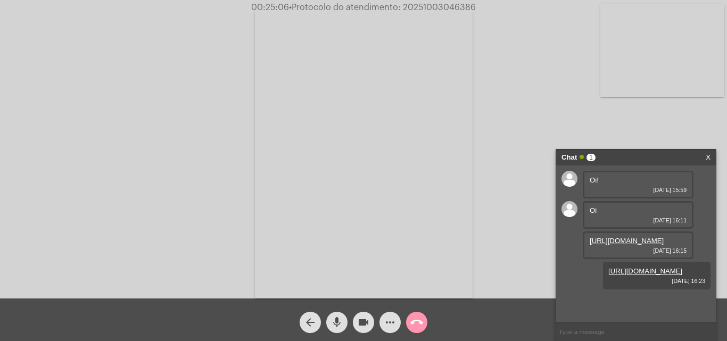
scroll to position [15, 0]
click at [336, 317] on mat-icon "mic" at bounding box center [337, 322] width 13 height 13
click at [365, 318] on mat-icon "videocam" at bounding box center [363, 322] width 13 height 13
click at [362, 320] on mat-icon "videocam_off" at bounding box center [363, 322] width 13 height 13
click at [336, 320] on mat-icon "mic_off" at bounding box center [337, 322] width 13 height 13
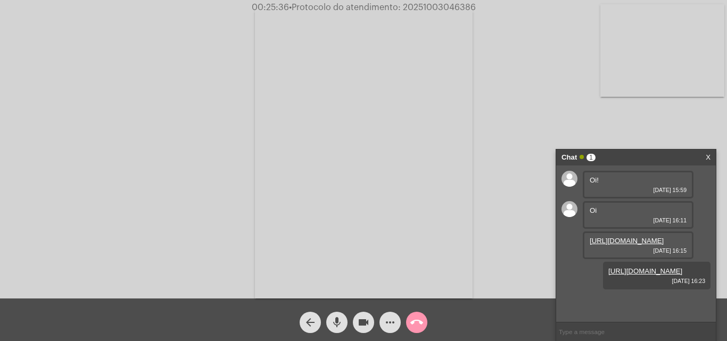
click at [339, 320] on mat-icon "mic" at bounding box center [337, 322] width 13 height 13
click at [362, 320] on mat-icon "videocam" at bounding box center [363, 322] width 13 height 13
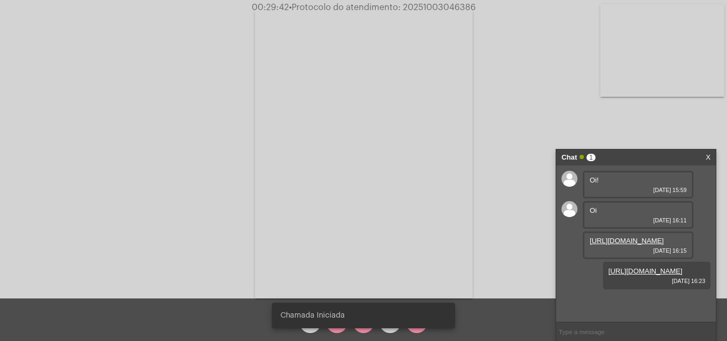
click at [635, 275] on link "[URL][DOMAIN_NAME]" at bounding box center [646, 271] width 74 height 8
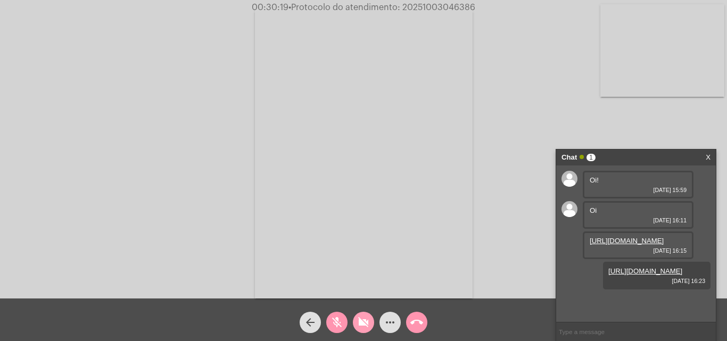
click at [357, 321] on button "videocam_off" at bounding box center [363, 322] width 21 height 21
click at [345, 322] on button "mic_off" at bounding box center [336, 322] width 21 height 21
click at [391, 323] on mat-icon "more_horiz" at bounding box center [390, 322] width 13 height 13
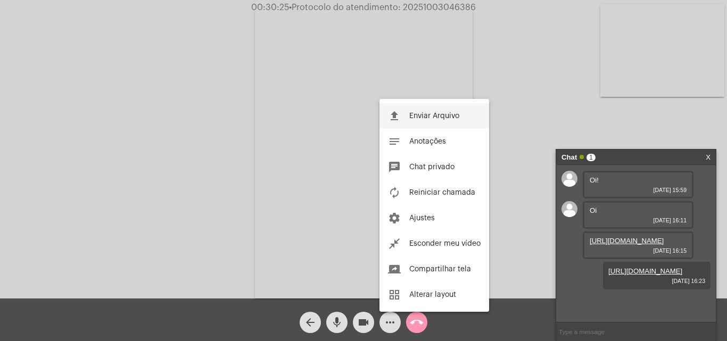
click at [451, 114] on span "Enviar Arquivo" at bounding box center [435, 115] width 50 height 7
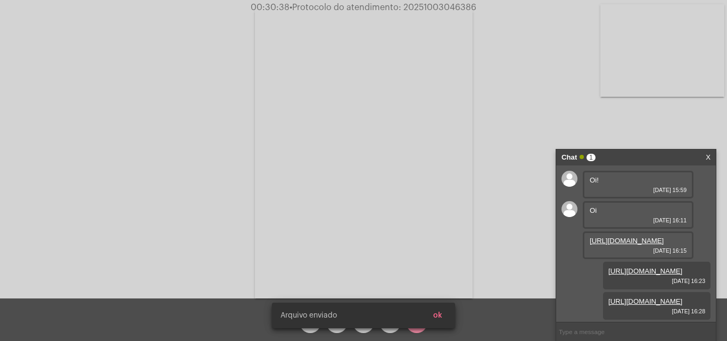
scroll to position [59, 0]
click at [448, 310] on button "ok" at bounding box center [438, 315] width 26 height 19
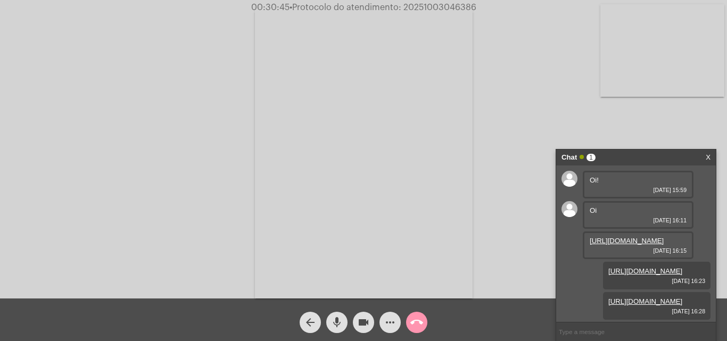
click at [656, 332] on input "text" at bounding box center [636, 332] width 160 height 19
paste input "2865829 e 2865827"
type input "2865829 e 2865827"
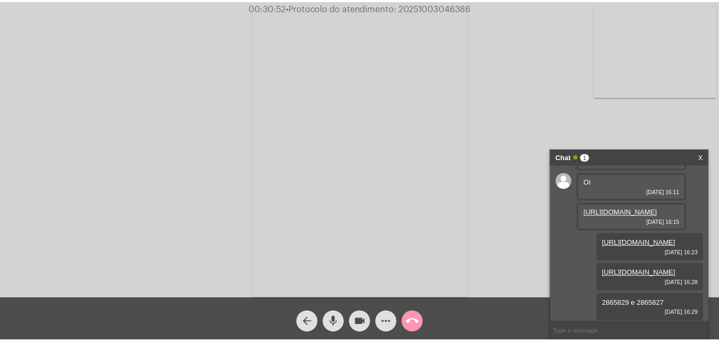
scroll to position [100, 0]
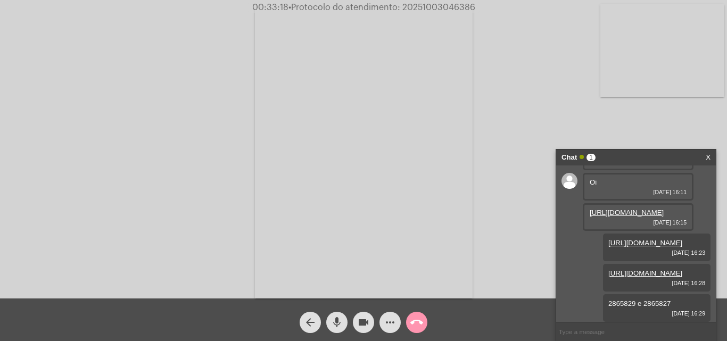
click at [424, 321] on button "call_end" at bounding box center [416, 322] width 21 height 21
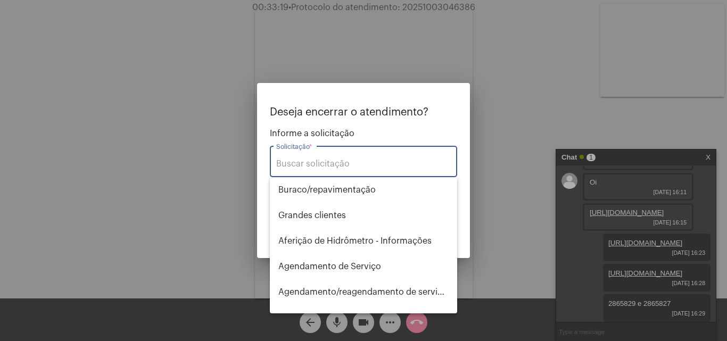
click at [391, 164] on input "Solicitação *" at bounding box center [363, 164] width 175 height 10
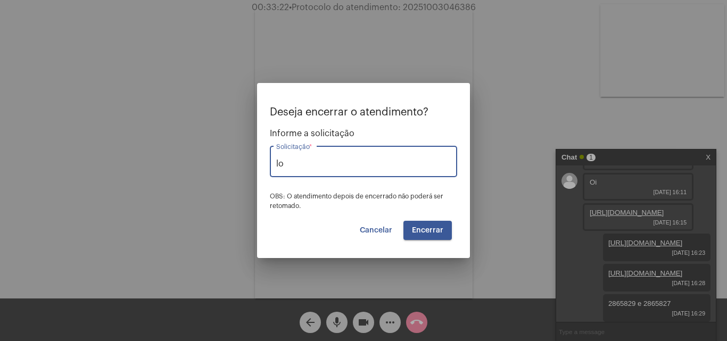
type input "l"
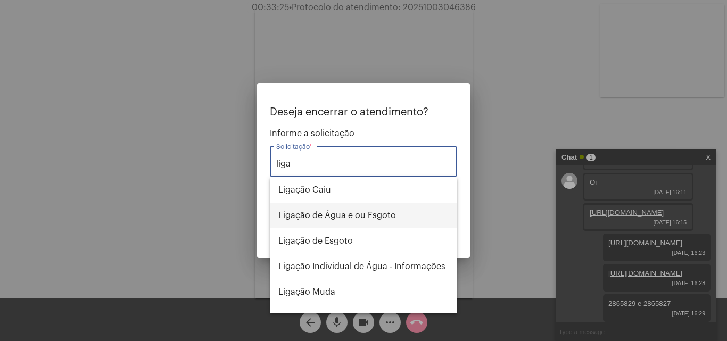
click at [398, 207] on span "Ligação de Água e ou Esgoto" at bounding box center [364, 216] width 170 height 26
type input "Ligação de Água e ou Esgoto"
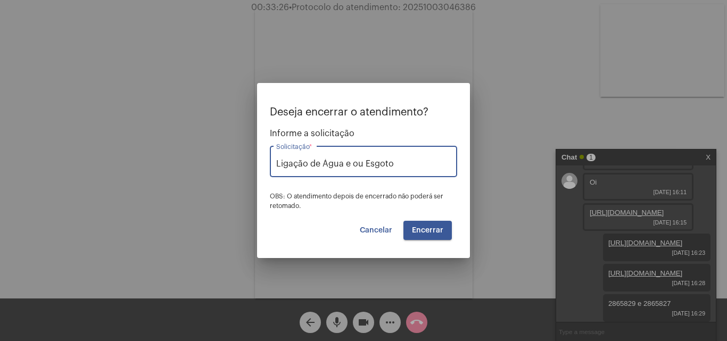
click at [419, 243] on mat-dialog-container "Deseja encerrar o atendimento? Informe a solicitação Ligação de Água e ou Esgot…" at bounding box center [363, 170] width 213 height 175
click at [419, 232] on span "Encerrar" at bounding box center [427, 230] width 31 height 7
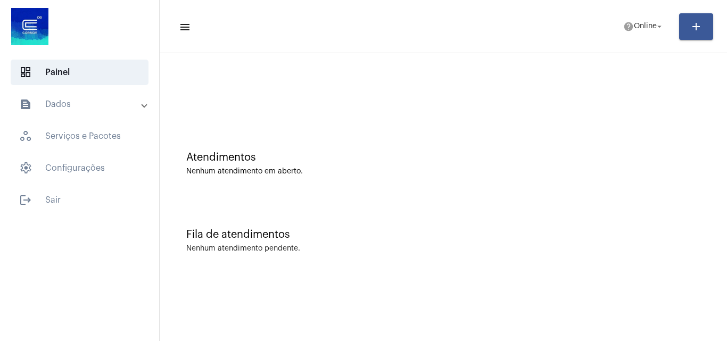
click at [651, 39] on mat-toolbar-row "menu help Online arrow_drop_down add" at bounding box center [444, 27] width 568 height 34
click at [644, 24] on span "Online" at bounding box center [645, 26] width 23 height 7
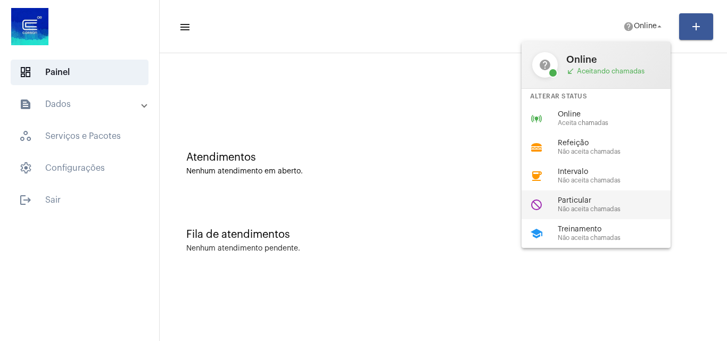
click at [649, 203] on span "Particular" at bounding box center [618, 201] width 121 height 8
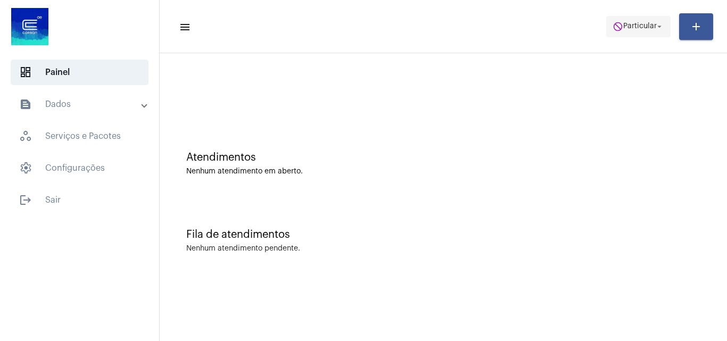
click at [645, 36] on button "do_not_disturb Particular arrow_drop_down" at bounding box center [639, 26] width 64 height 21
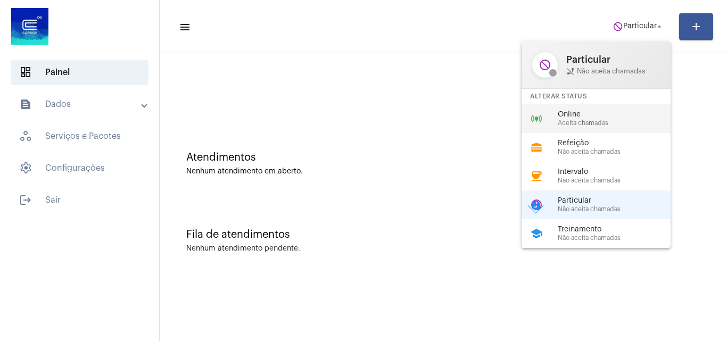
click at [594, 105] on div "online_prediction Online Aceita chamadas" at bounding box center [605, 118] width 166 height 29
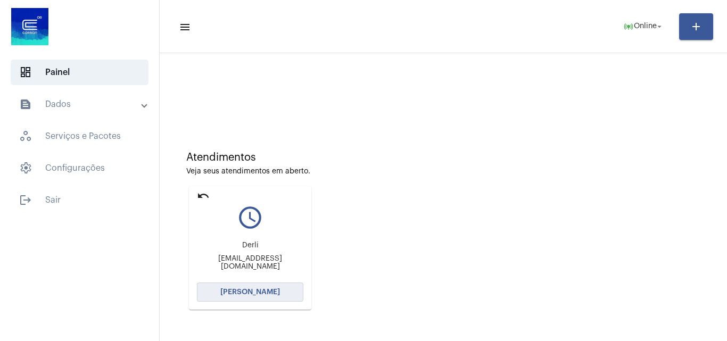
click at [285, 297] on button "[PERSON_NAME]" at bounding box center [250, 292] width 107 height 19
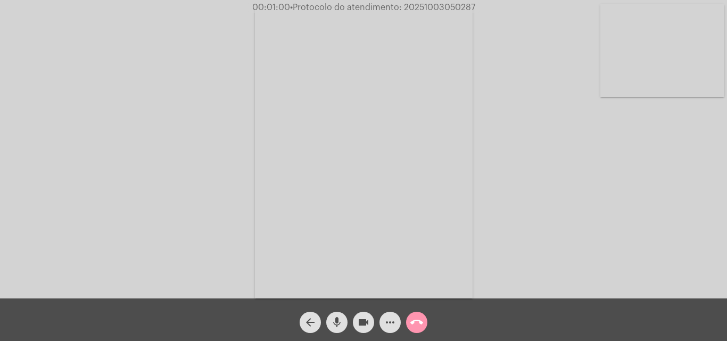
click at [366, 318] on mat-icon "videocam" at bounding box center [363, 322] width 13 height 13
click at [339, 322] on mat-icon "mic" at bounding box center [337, 322] width 13 height 13
click at [338, 325] on mat-icon "mic_off" at bounding box center [337, 322] width 13 height 13
click at [361, 324] on mat-icon "videocam_off" at bounding box center [363, 322] width 13 height 13
drag, startPoint x: 332, startPoint y: 320, endPoint x: 357, endPoint y: 318, distance: 24.5
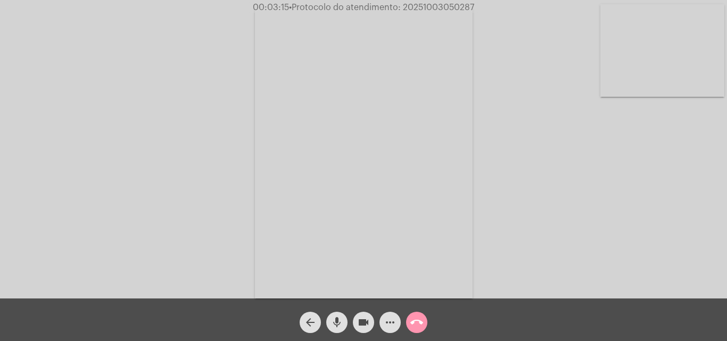
click at [332, 320] on mat-icon "mic" at bounding box center [337, 322] width 13 height 13
click at [357, 318] on button "videocam" at bounding box center [363, 322] width 21 height 21
click at [341, 325] on mat-icon "mic_off" at bounding box center [337, 322] width 13 height 13
click at [358, 324] on mat-icon "videocam_off" at bounding box center [363, 322] width 13 height 13
drag, startPoint x: 365, startPoint y: 321, endPoint x: 354, endPoint y: 321, distance: 11.2
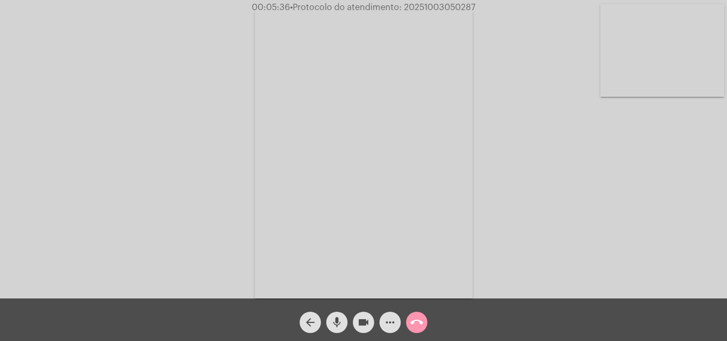
click at [365, 321] on mat-icon "videocam" at bounding box center [363, 322] width 13 height 13
click at [339, 321] on mat-icon "mic" at bounding box center [337, 322] width 13 height 13
click at [394, 321] on mat-icon "more_horiz" at bounding box center [390, 322] width 13 height 13
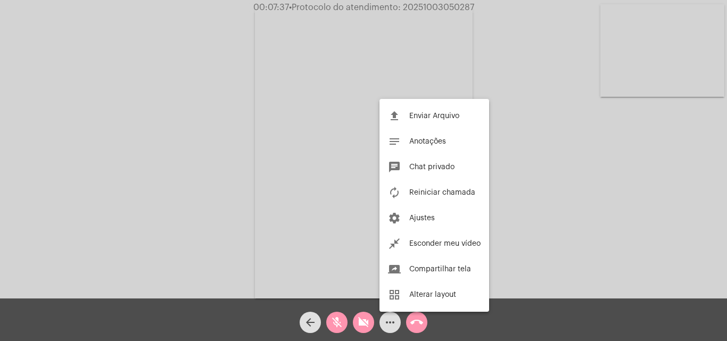
click at [359, 324] on div at bounding box center [363, 170] width 727 height 341
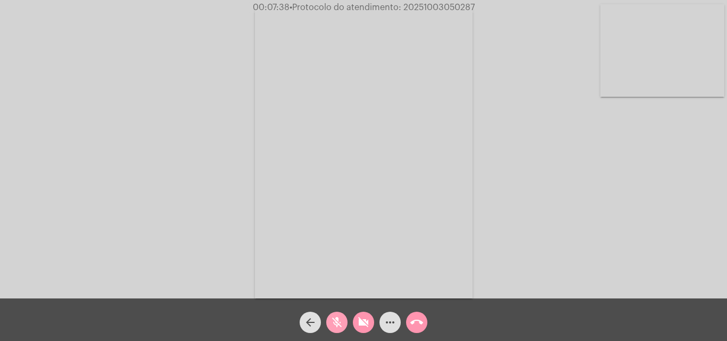
click at [338, 323] on mat-icon "mic_off" at bounding box center [337, 322] width 13 height 13
click at [366, 324] on mat-icon "videocam_off" at bounding box center [363, 322] width 13 height 13
click at [384, 329] on mat-icon "more_horiz" at bounding box center [390, 322] width 13 height 13
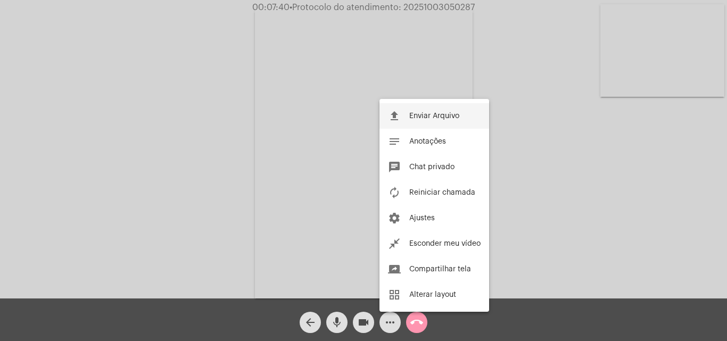
click at [412, 122] on button "file_upload Enviar Arquivo" at bounding box center [435, 116] width 110 height 26
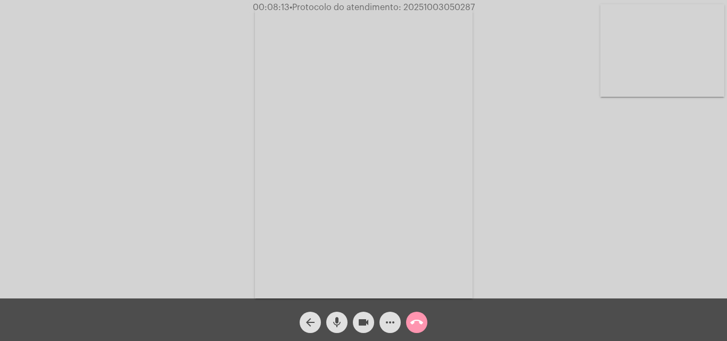
click at [387, 325] on mat-icon "more_horiz" at bounding box center [390, 322] width 13 height 13
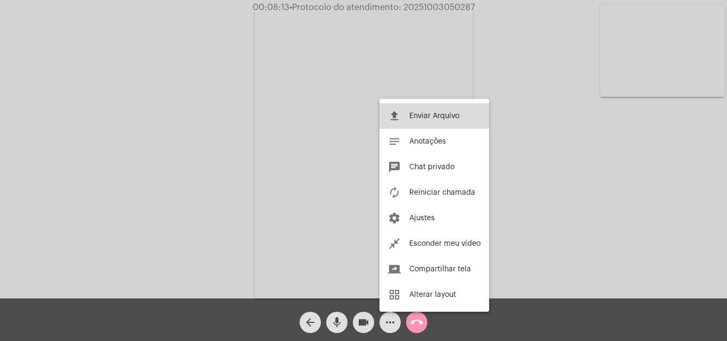
click at [418, 114] on span "Enviar Arquivo" at bounding box center [435, 115] width 50 height 7
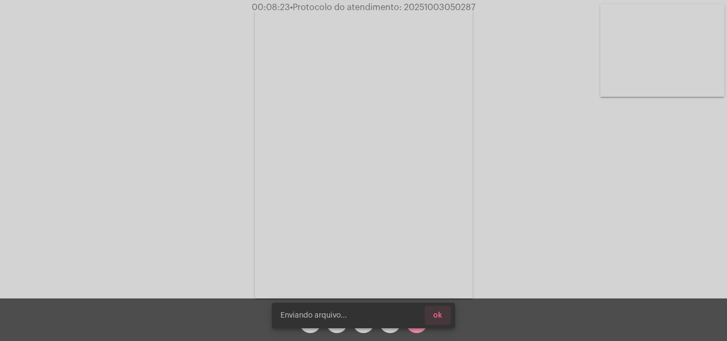
click at [446, 318] on button "ok" at bounding box center [438, 315] width 26 height 19
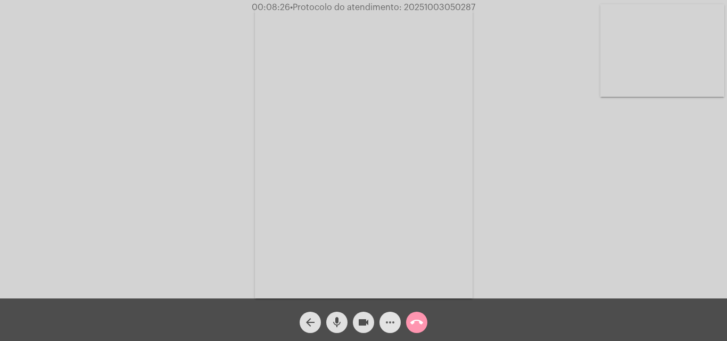
click at [397, 324] on button "more_horiz" at bounding box center [390, 322] width 21 height 21
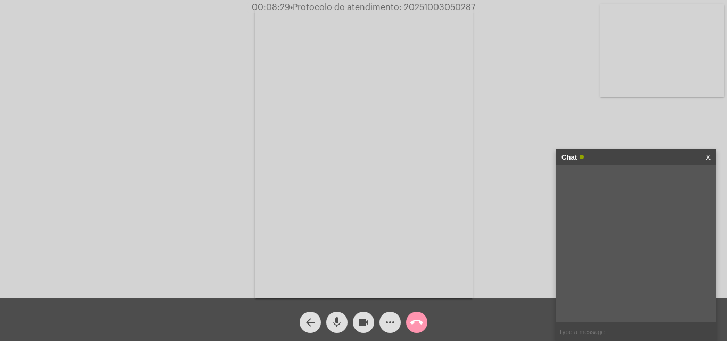
click at [383, 322] on button "more_horiz" at bounding box center [390, 322] width 21 height 21
click at [396, 320] on mat-icon "more_horiz" at bounding box center [390, 322] width 13 height 13
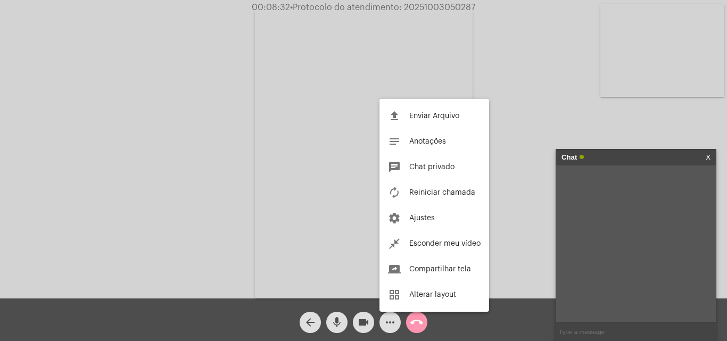
click at [605, 331] on div at bounding box center [363, 170] width 727 height 341
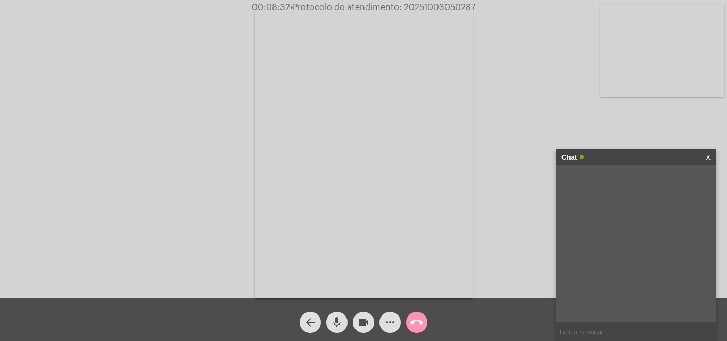
click at [605, 331] on input "text" at bounding box center [636, 332] width 160 height 19
type input "Oi!"
click at [393, 323] on mat-icon "more_horiz" at bounding box center [390, 322] width 13 height 13
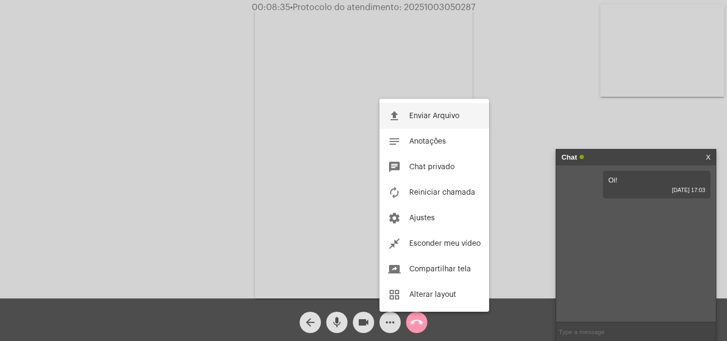
click at [419, 112] on span "Enviar Arquivo" at bounding box center [435, 115] width 50 height 7
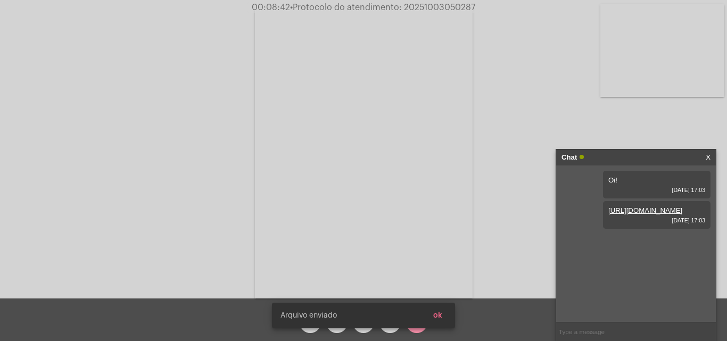
click at [436, 315] on span "ok" at bounding box center [437, 315] width 9 height 7
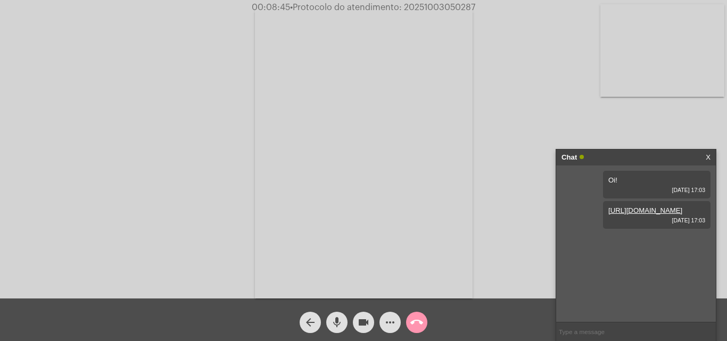
click at [706, 229] on div "[URL][DOMAIN_NAME] [DATE] 17:03" at bounding box center [657, 215] width 108 height 28
click at [574, 341] on input "text" at bounding box center [636, 332] width 160 height 19
click at [605, 328] on input "text" at bounding box center [636, 332] width 160 height 19
click at [329, 328] on button "mic" at bounding box center [336, 322] width 21 height 21
click at [361, 325] on mat-icon "videocam" at bounding box center [363, 322] width 13 height 13
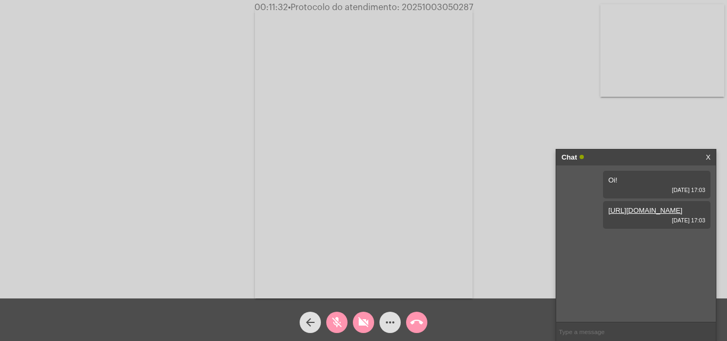
click at [342, 323] on mat-icon "mic_off" at bounding box center [337, 322] width 13 height 13
click at [363, 323] on mat-icon "videocam_off" at bounding box center [363, 322] width 13 height 13
click at [418, 322] on mat-icon "call_end" at bounding box center [417, 322] width 13 height 13
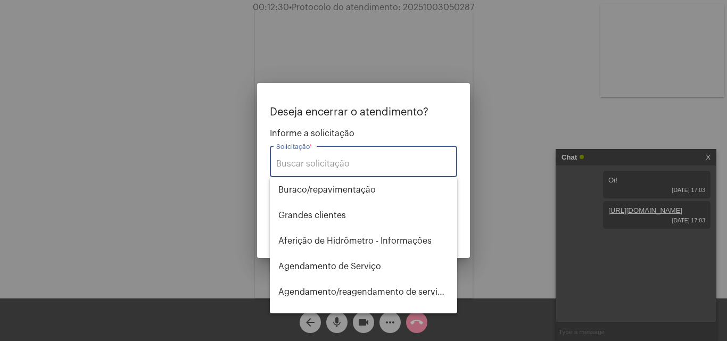
click at [378, 169] on div "Solicitação *" at bounding box center [363, 161] width 175 height 34
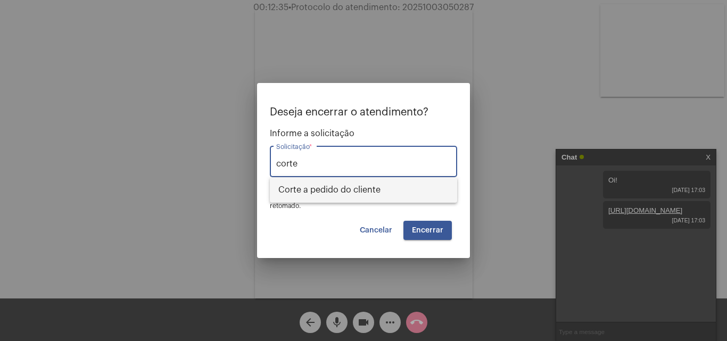
click at [409, 200] on span "Corte a pedido do cliente" at bounding box center [364, 190] width 170 height 26
type input "Corte a pedido do cliente"
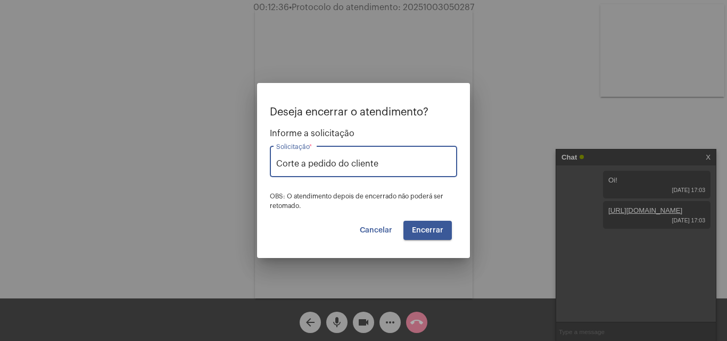
click at [436, 224] on button "Encerrar" at bounding box center [428, 230] width 48 height 19
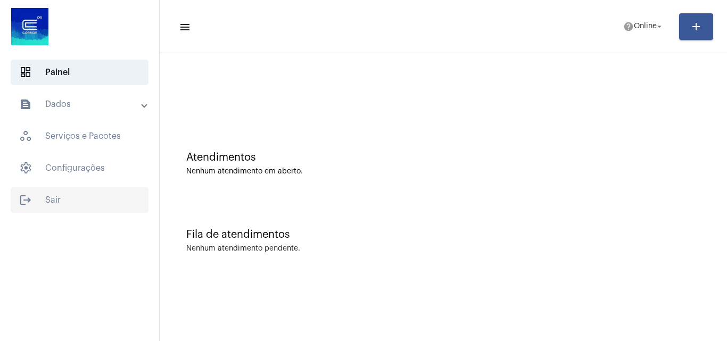
click at [35, 209] on span "logout Sair" at bounding box center [80, 200] width 138 height 26
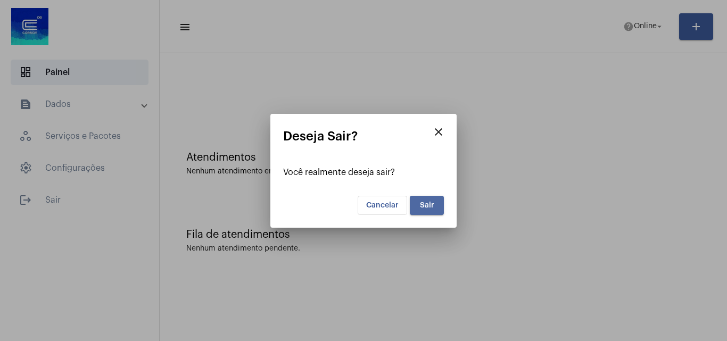
click at [424, 208] on span "Sair" at bounding box center [427, 205] width 14 height 7
